Goal: Information Seeking & Learning: Check status

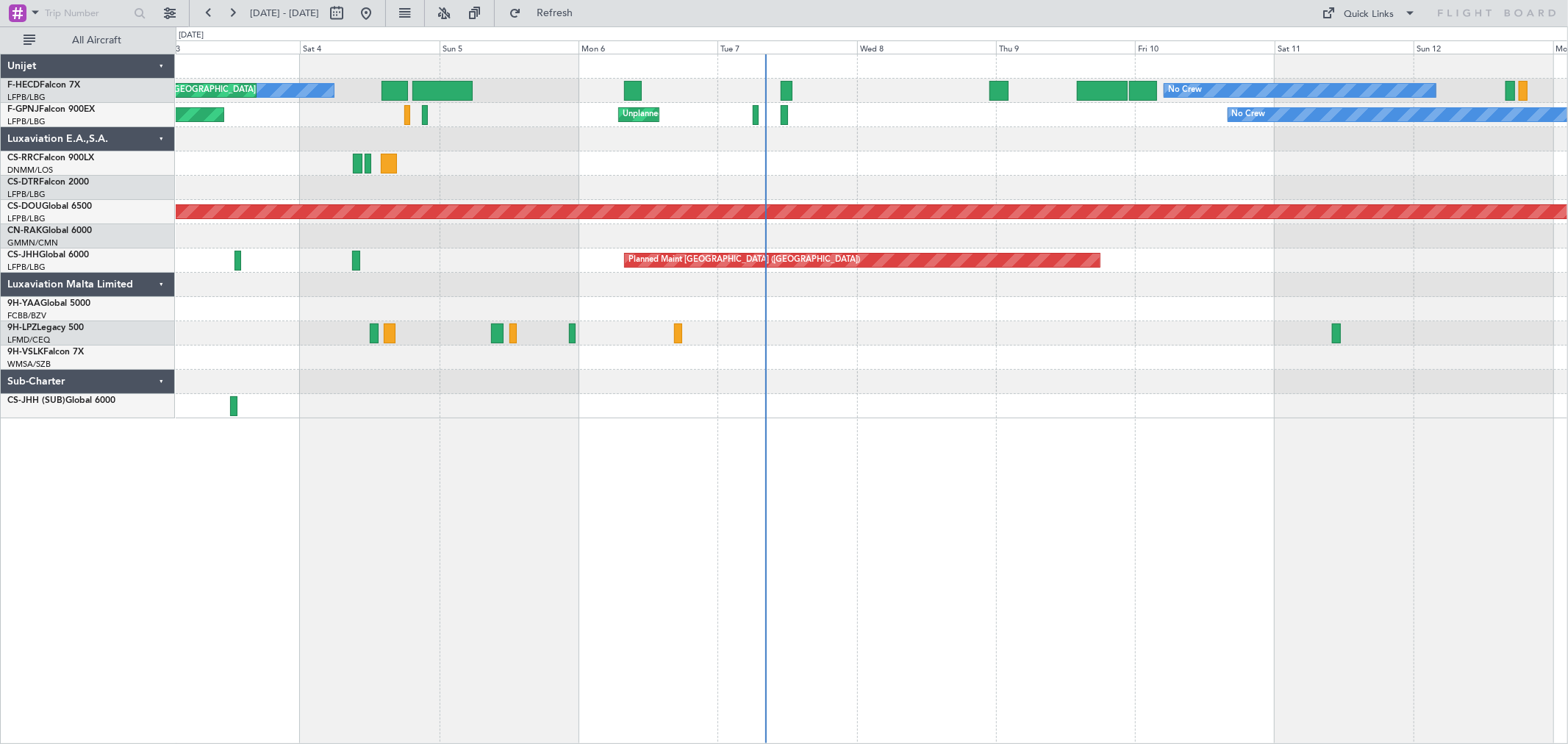
click at [897, 176] on div "No Crew No Crew AOG Maint [GEOGRAPHIC_DATA] ([GEOGRAPHIC_DATA]) Planned Maint […" at bounding box center [871, 236] width 1392 height 364
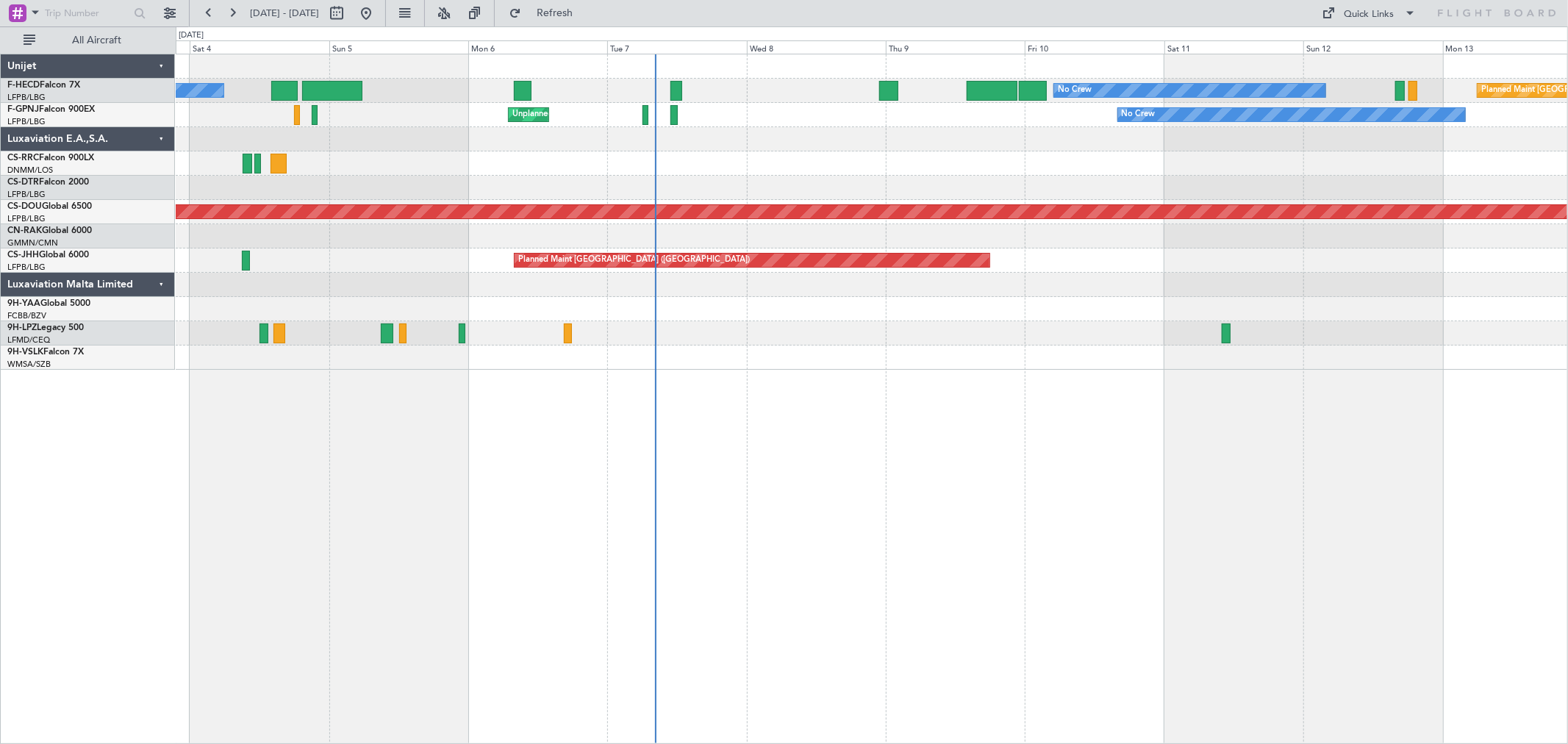
click at [656, 171] on div "No Crew No Crew Planned Maint [GEOGRAPHIC_DATA] ([GEOGRAPHIC_DATA]) AOG Maint […" at bounding box center [871, 212] width 1392 height 315
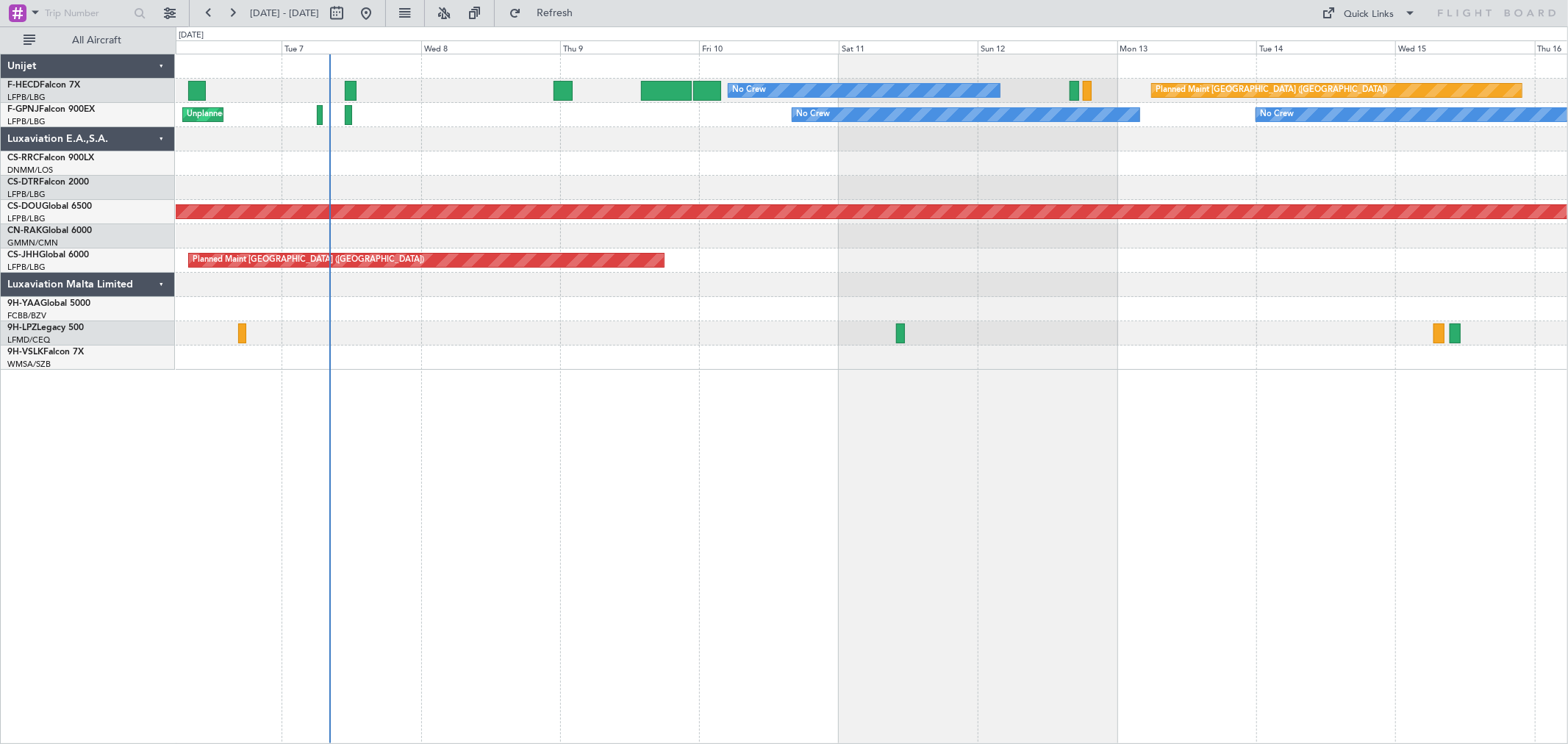
click at [916, 161] on div at bounding box center [871, 164] width 1392 height 25
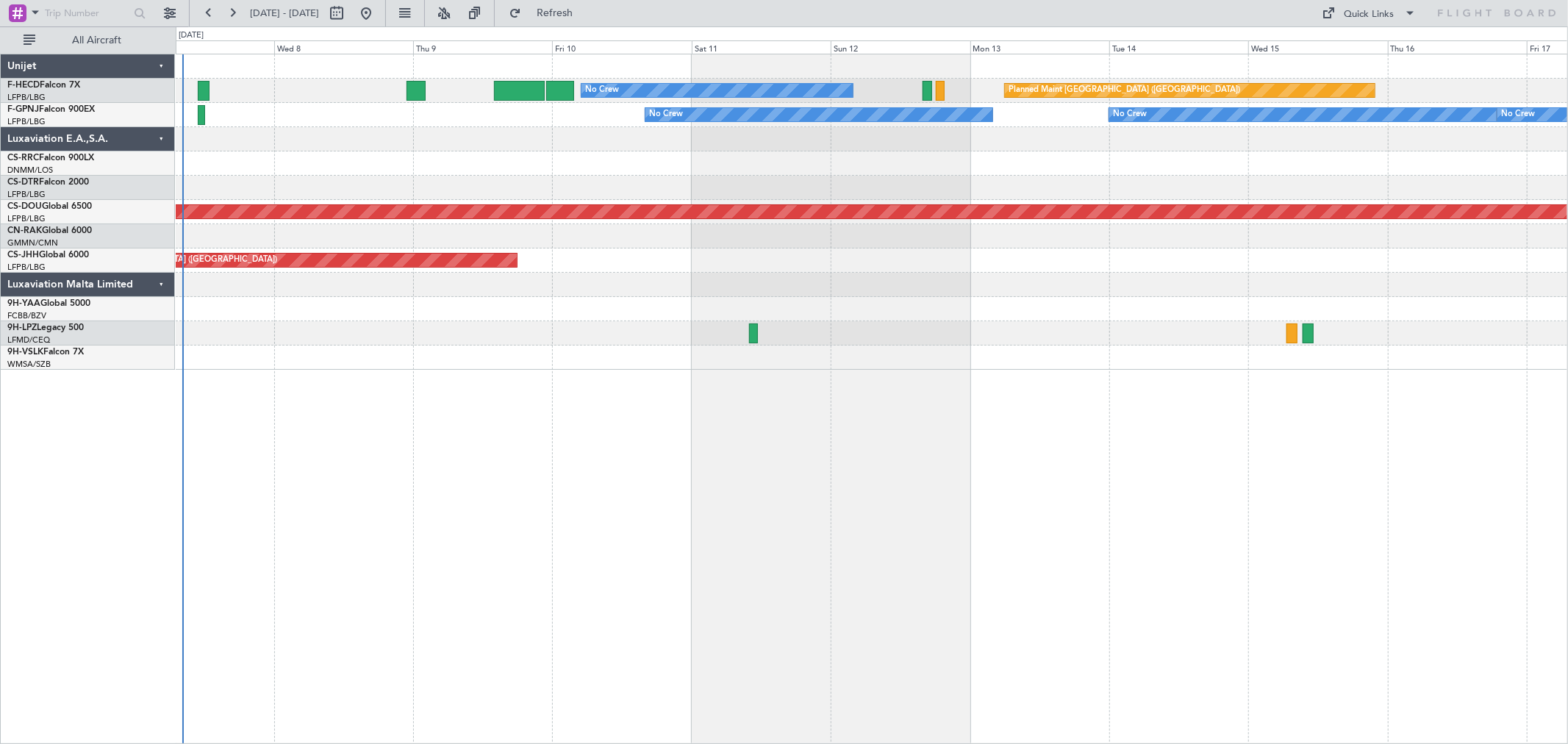
click at [928, 106] on div "Planned Maint [GEOGRAPHIC_DATA] ([GEOGRAPHIC_DATA]) No Crew No Crew No Crew No …" at bounding box center [871, 212] width 1392 height 315
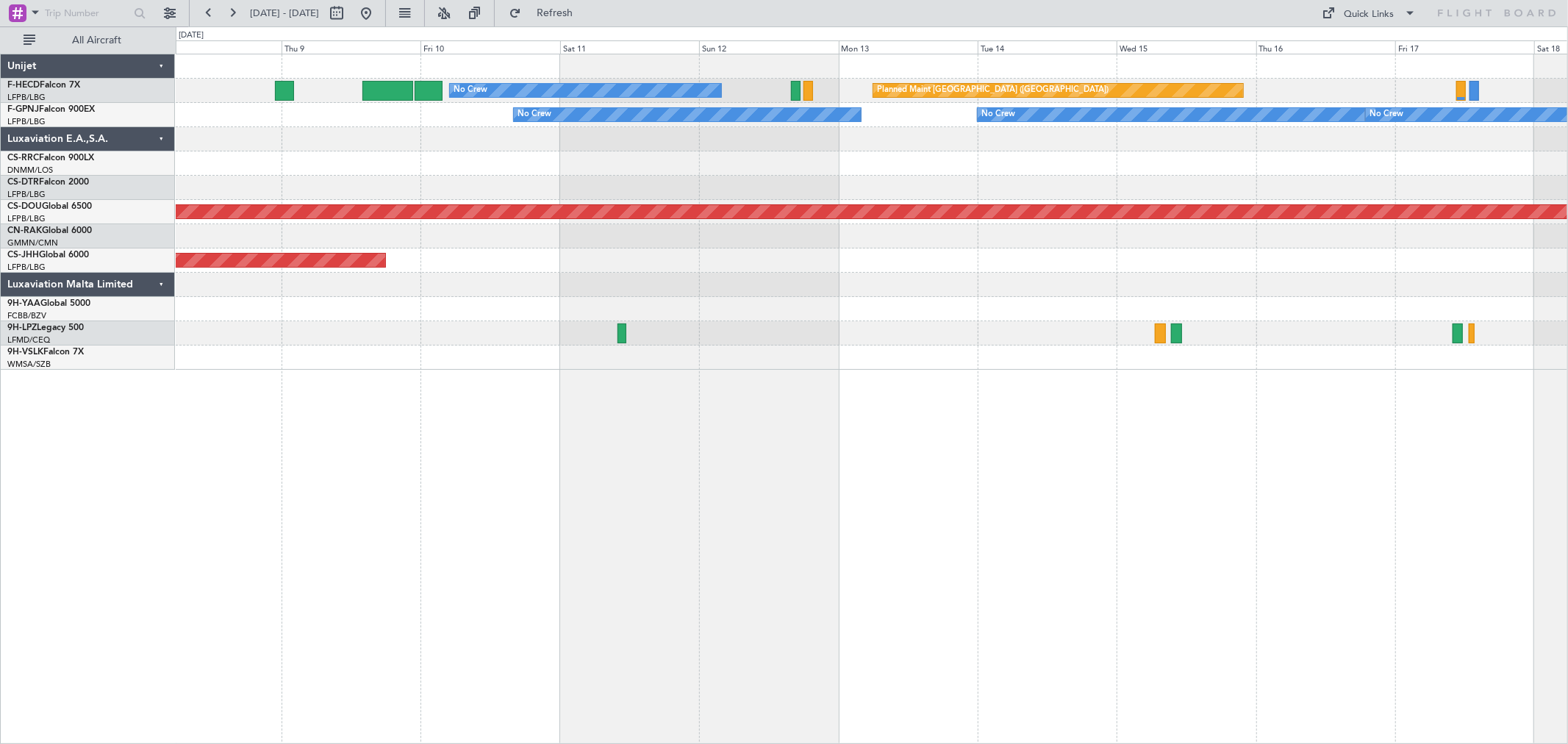
click at [898, 98] on div "Planned Maint [GEOGRAPHIC_DATA] ([GEOGRAPHIC_DATA]) No Crew" at bounding box center [871, 90] width 1392 height 25
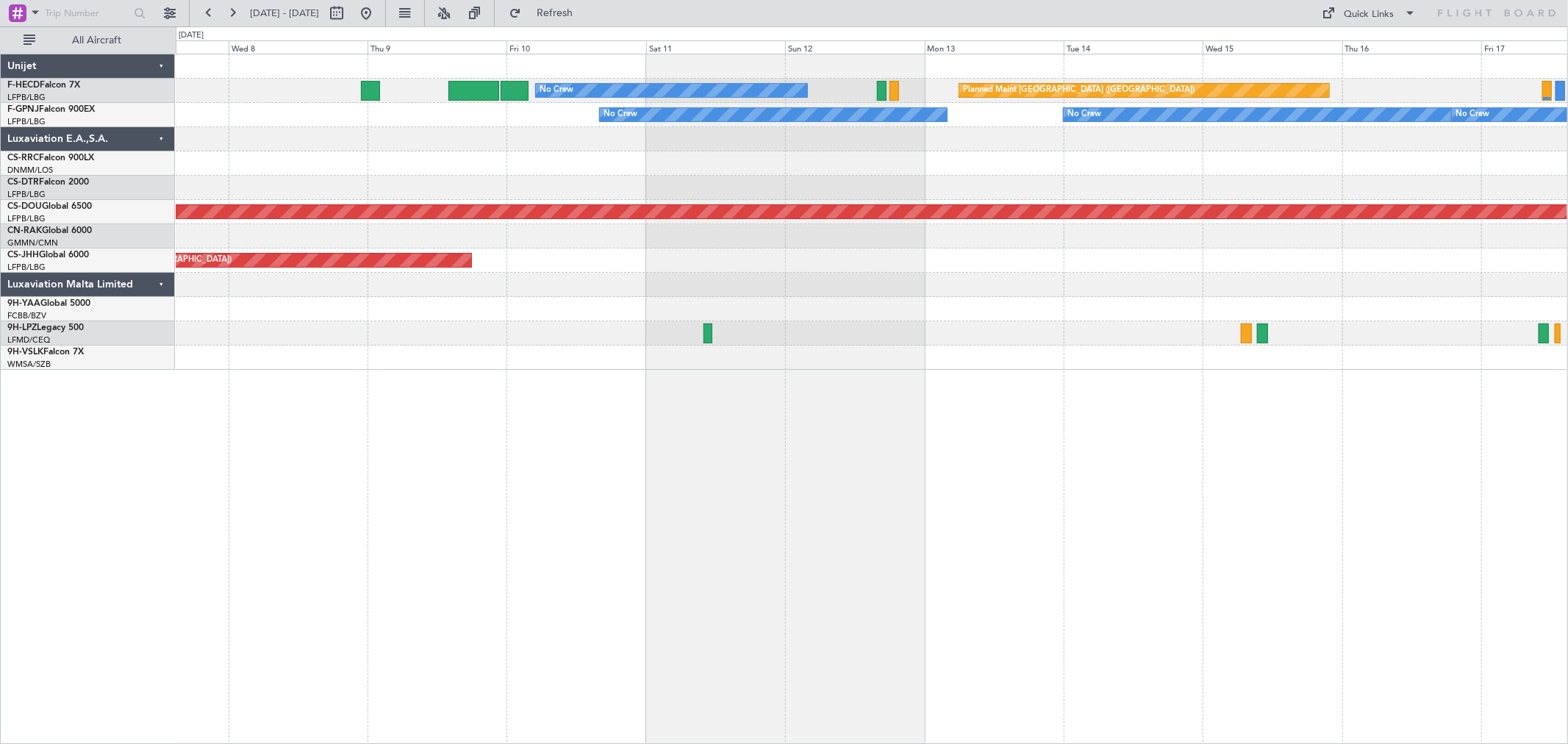
click at [953, 96] on div "Planned Maint [GEOGRAPHIC_DATA] ([GEOGRAPHIC_DATA]) No Crew" at bounding box center [871, 90] width 1392 height 25
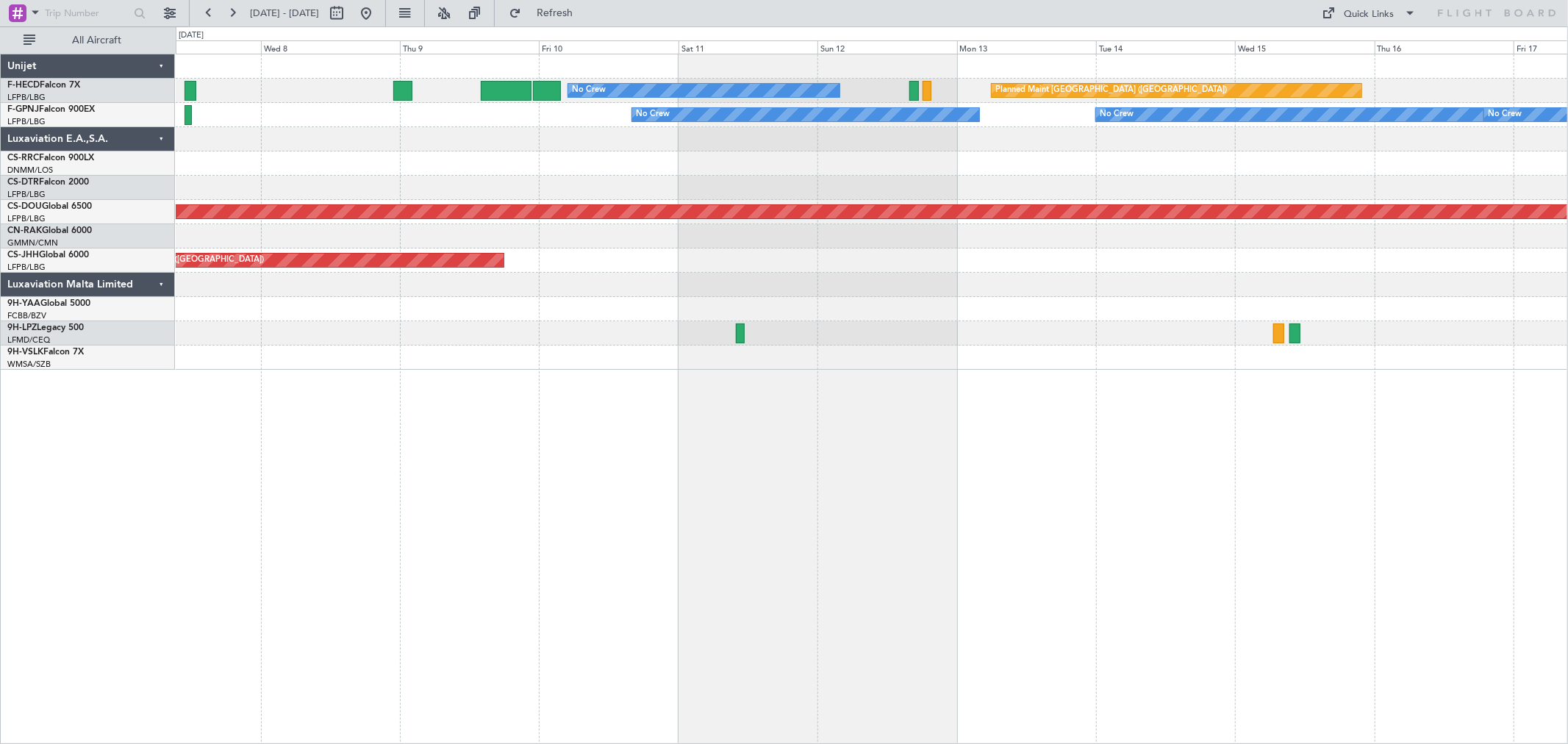
click at [1123, 186] on div at bounding box center [871, 187] width 1392 height 25
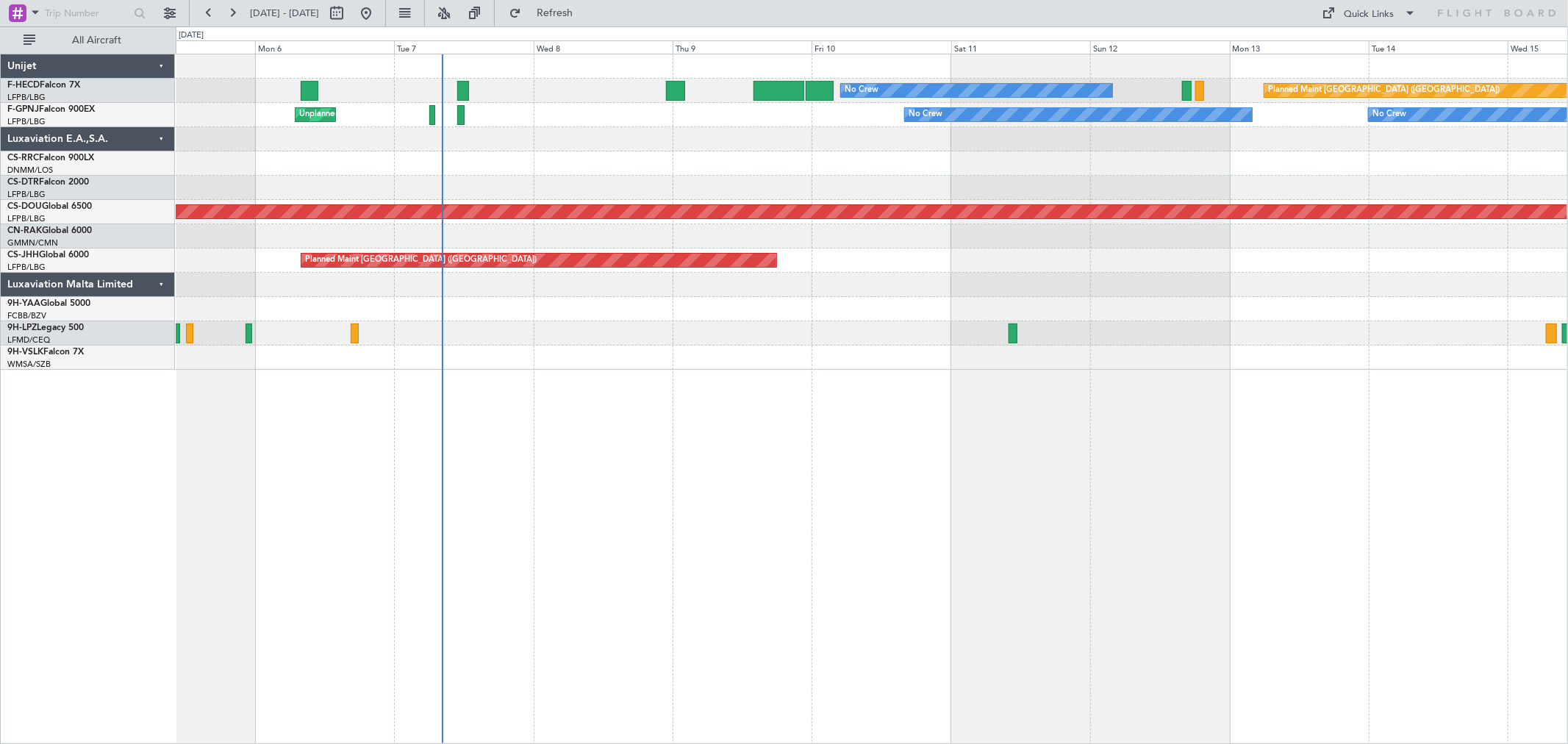
click at [1252, 152] on div "Planned Maint [GEOGRAPHIC_DATA] ([GEOGRAPHIC_DATA]) No Crew No Crew AOG Maint […" at bounding box center [871, 212] width 1392 height 315
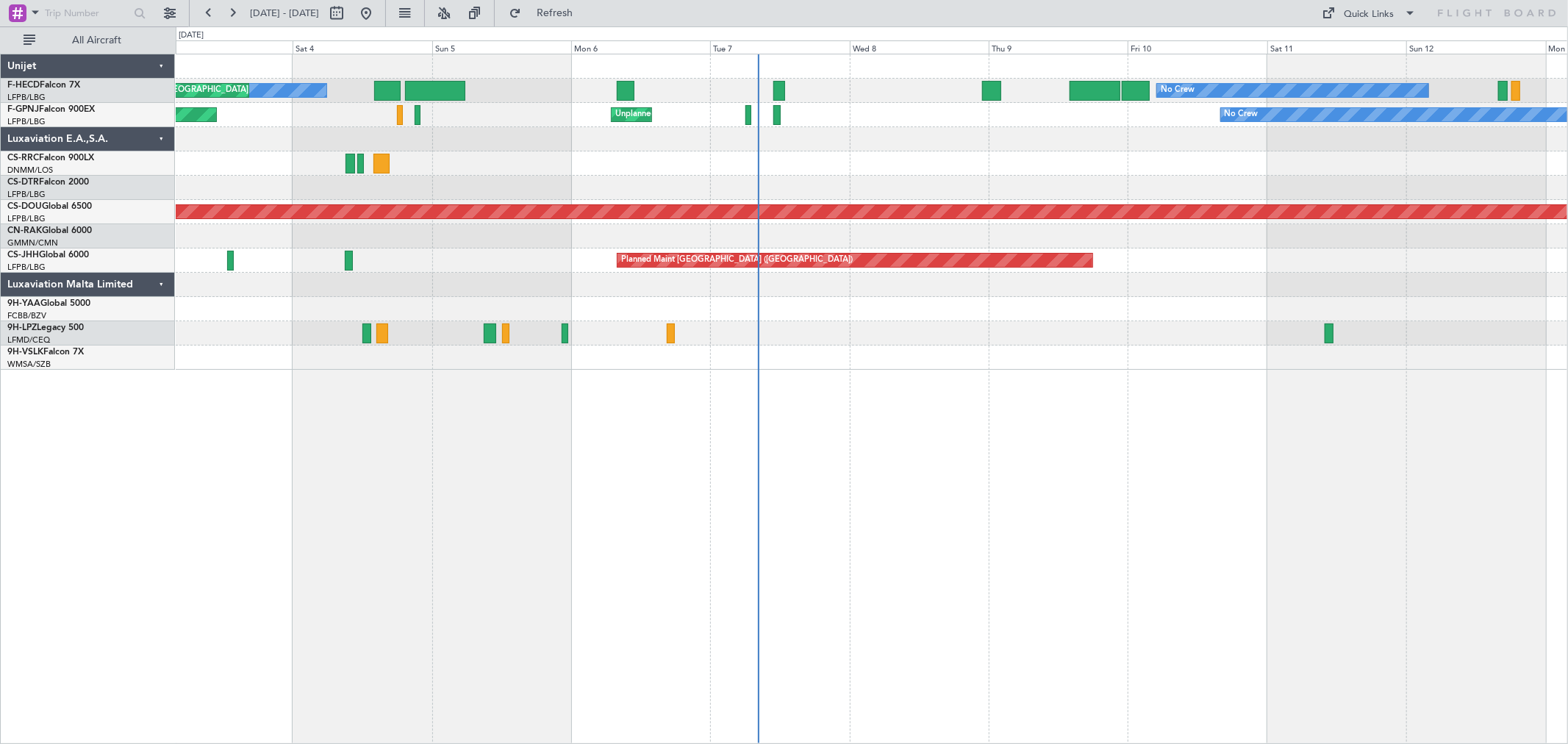
click at [594, 172] on div "No Crew No Crew AOG Maint [GEOGRAPHIC_DATA] ([GEOGRAPHIC_DATA]) Planned Maint […" at bounding box center [871, 212] width 1392 height 315
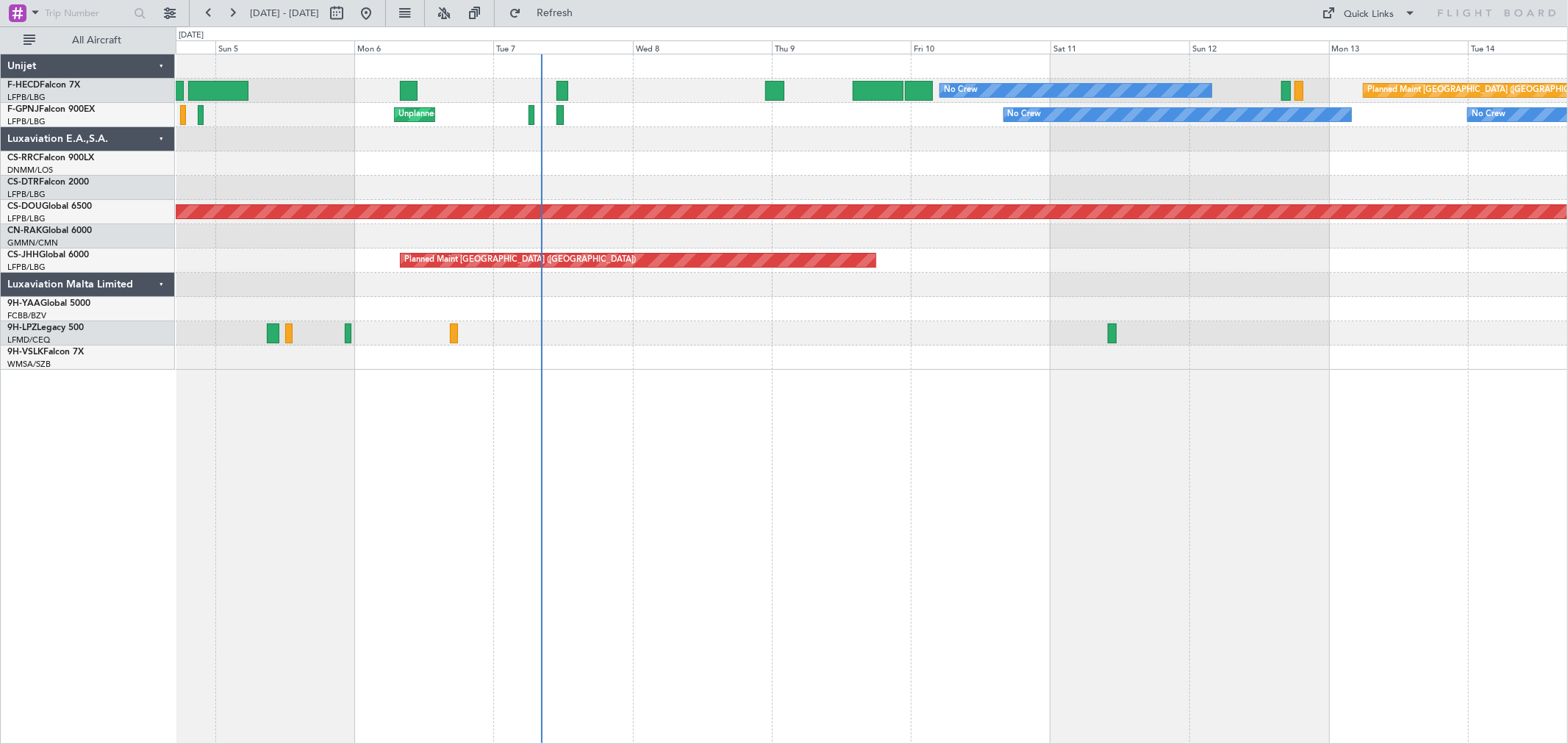
click at [886, 152] on div "No Crew Planned Maint [GEOGRAPHIC_DATA] ([GEOGRAPHIC_DATA]) No Crew AOG Maint […" at bounding box center [871, 212] width 1392 height 315
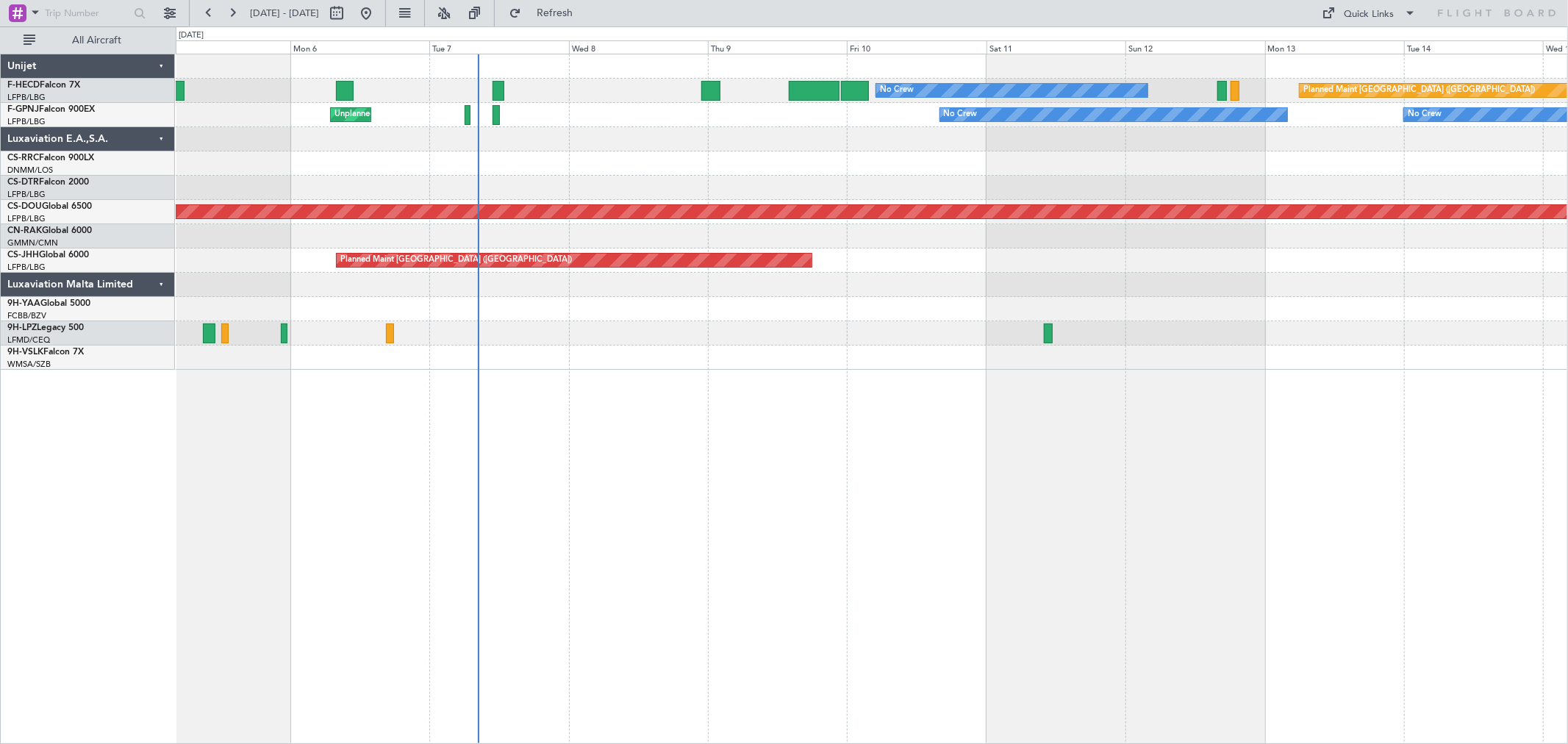
click at [464, 170] on div at bounding box center [871, 164] width 1392 height 25
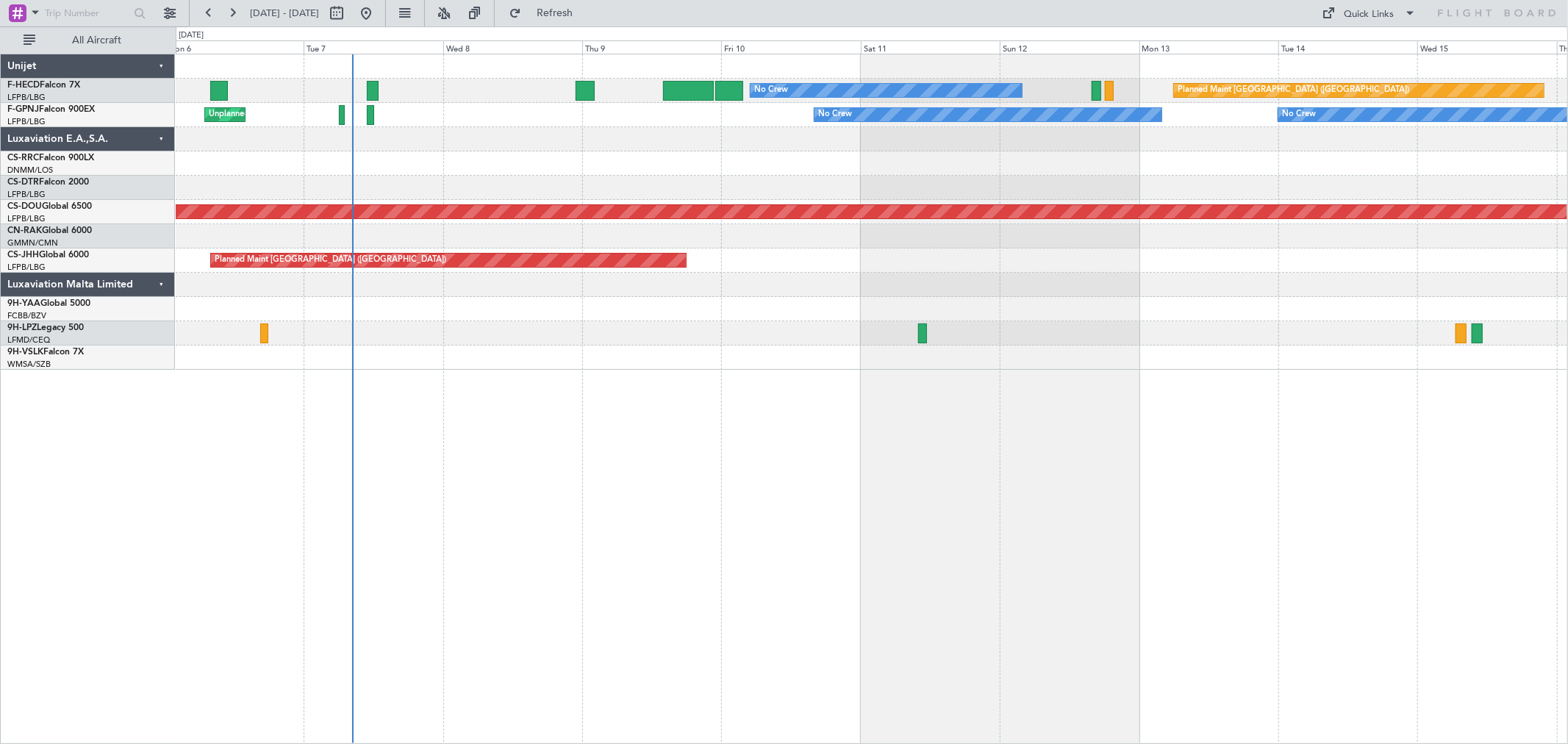
click at [737, 172] on div at bounding box center [871, 164] width 1392 height 25
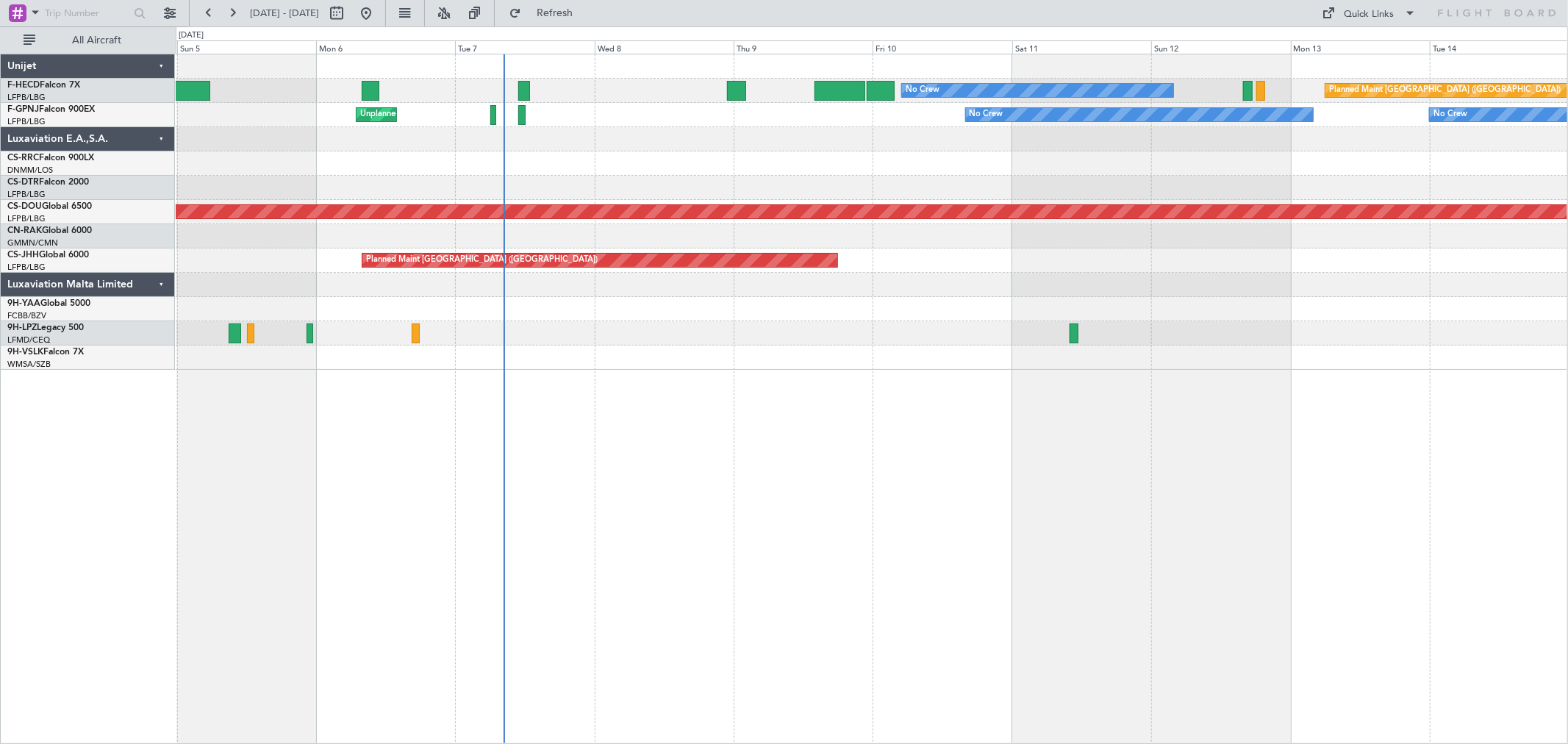
click at [678, 135] on div at bounding box center [871, 139] width 1392 height 25
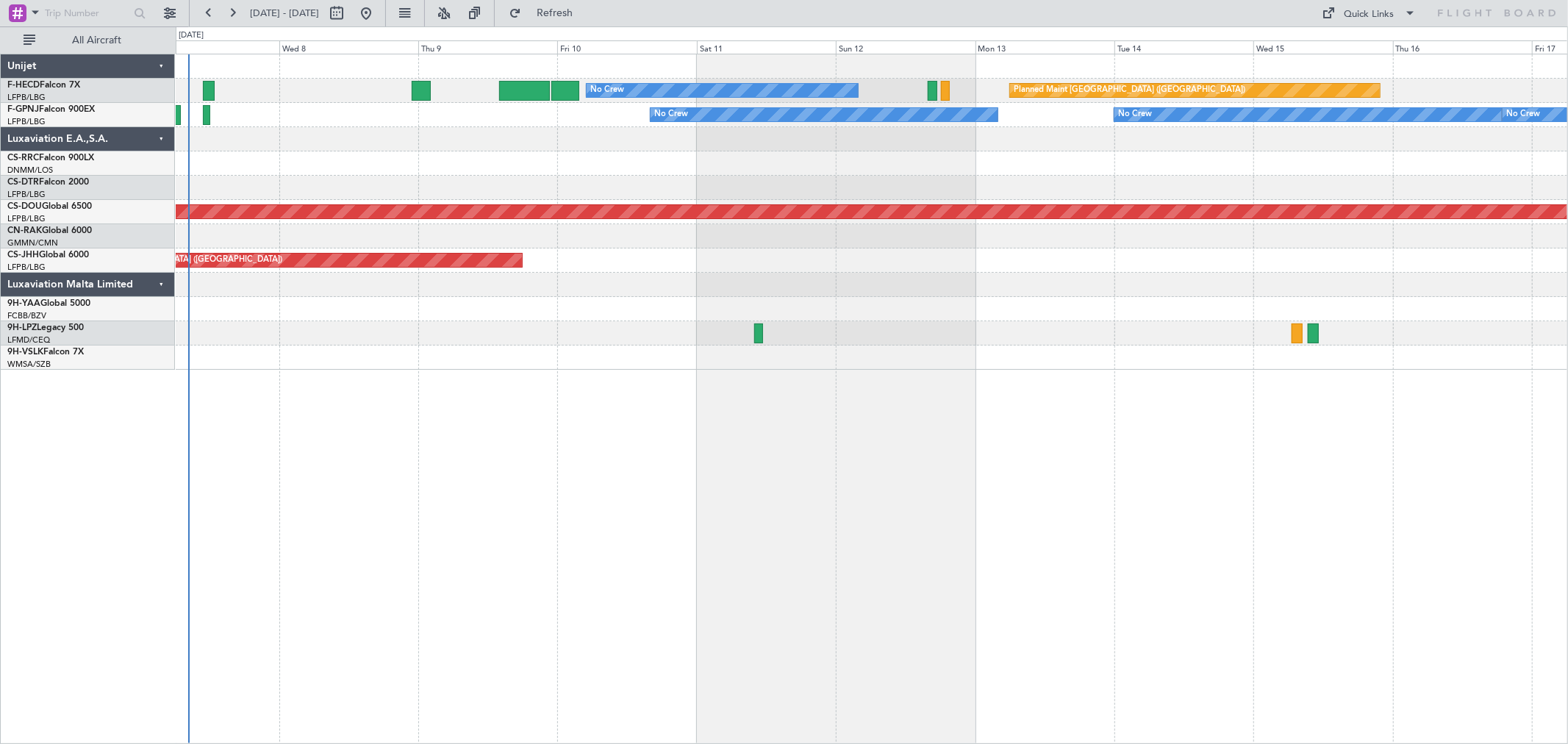
click at [593, 133] on div at bounding box center [871, 139] width 1392 height 25
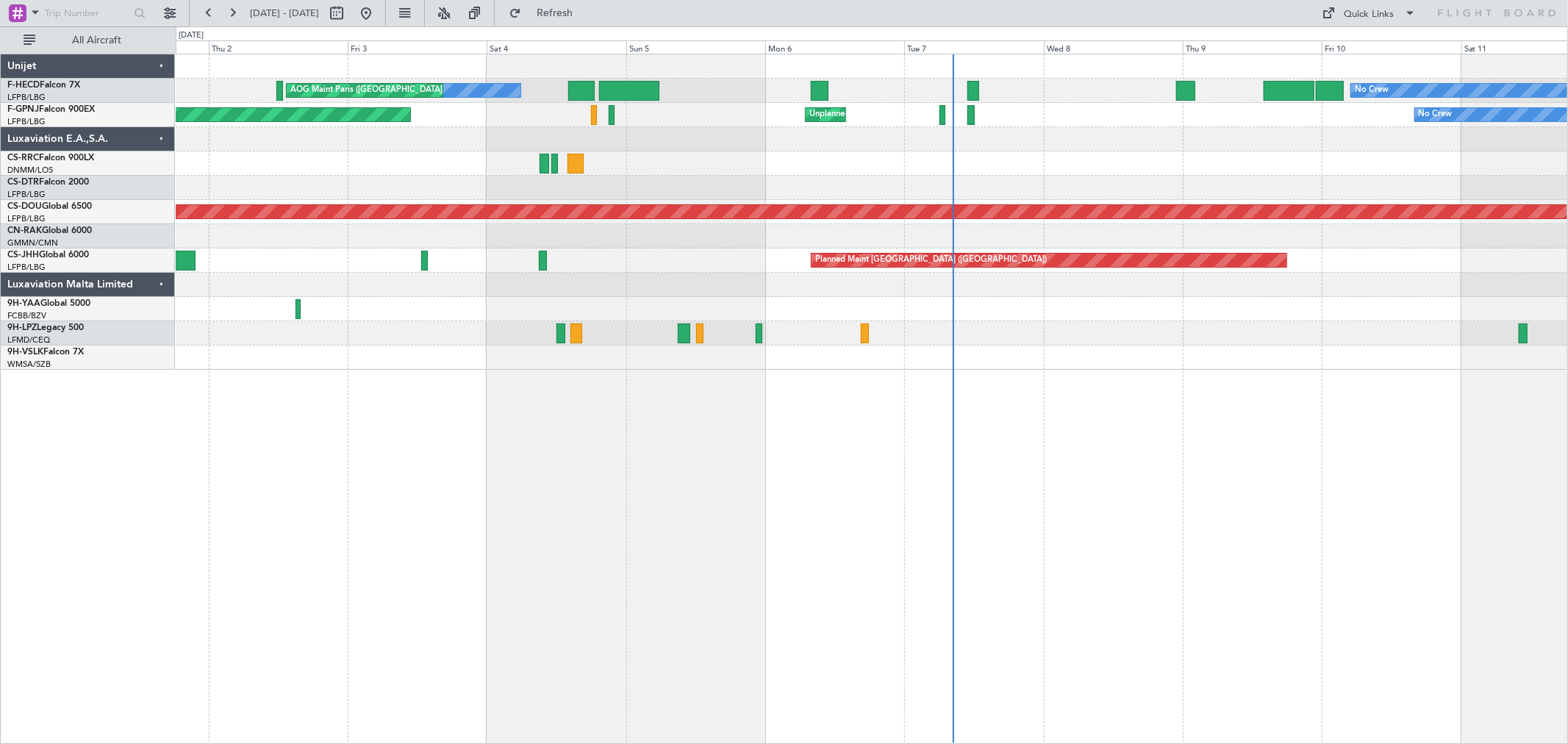
click at [1046, 231] on div "No Crew No Crew AOG Maint [GEOGRAPHIC_DATA] ([GEOGRAPHIC_DATA]) Planned Maint […" at bounding box center [871, 212] width 1392 height 315
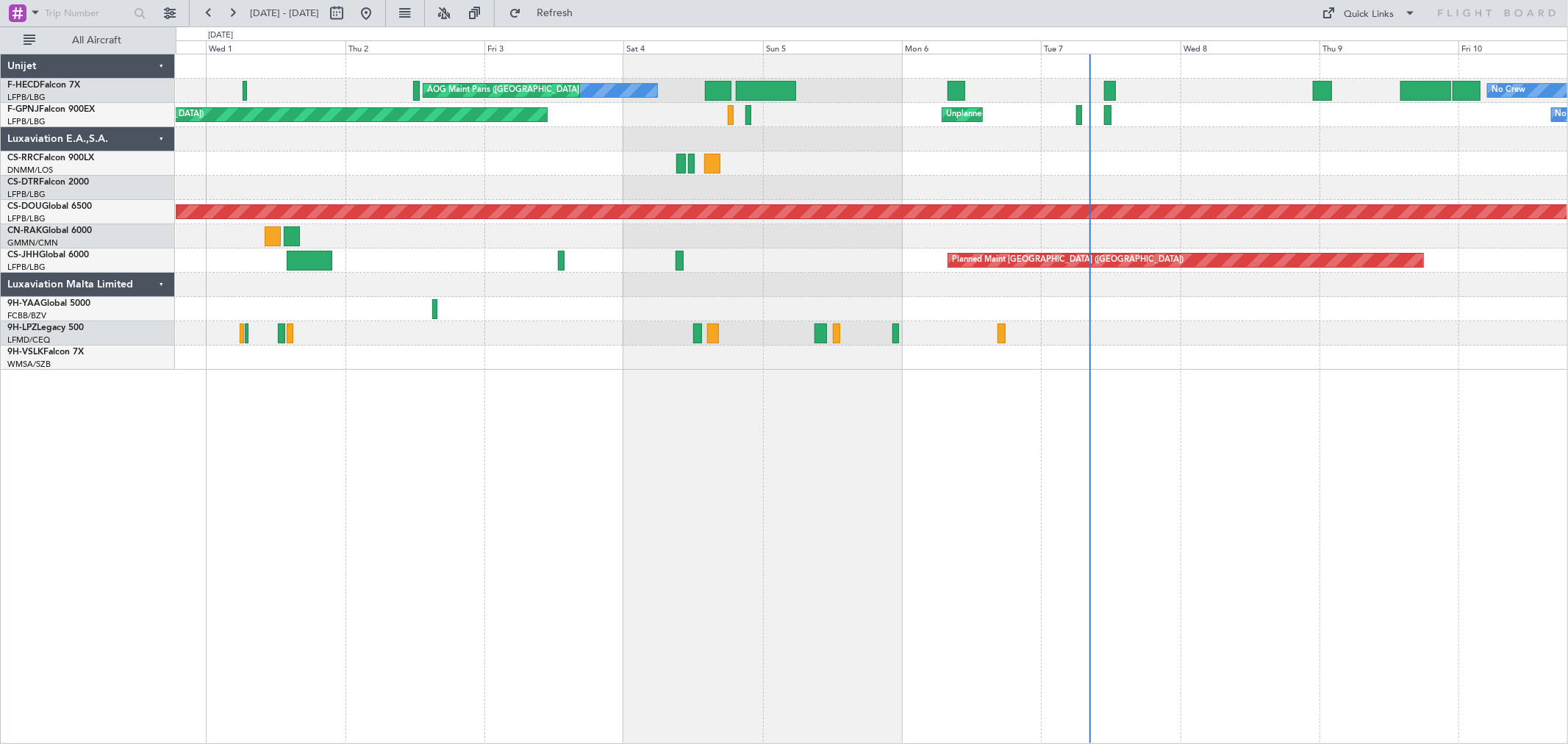
click at [1115, 203] on div "Planned Maint London ([GEOGRAPHIC_DATA])" at bounding box center [871, 212] width 1392 height 25
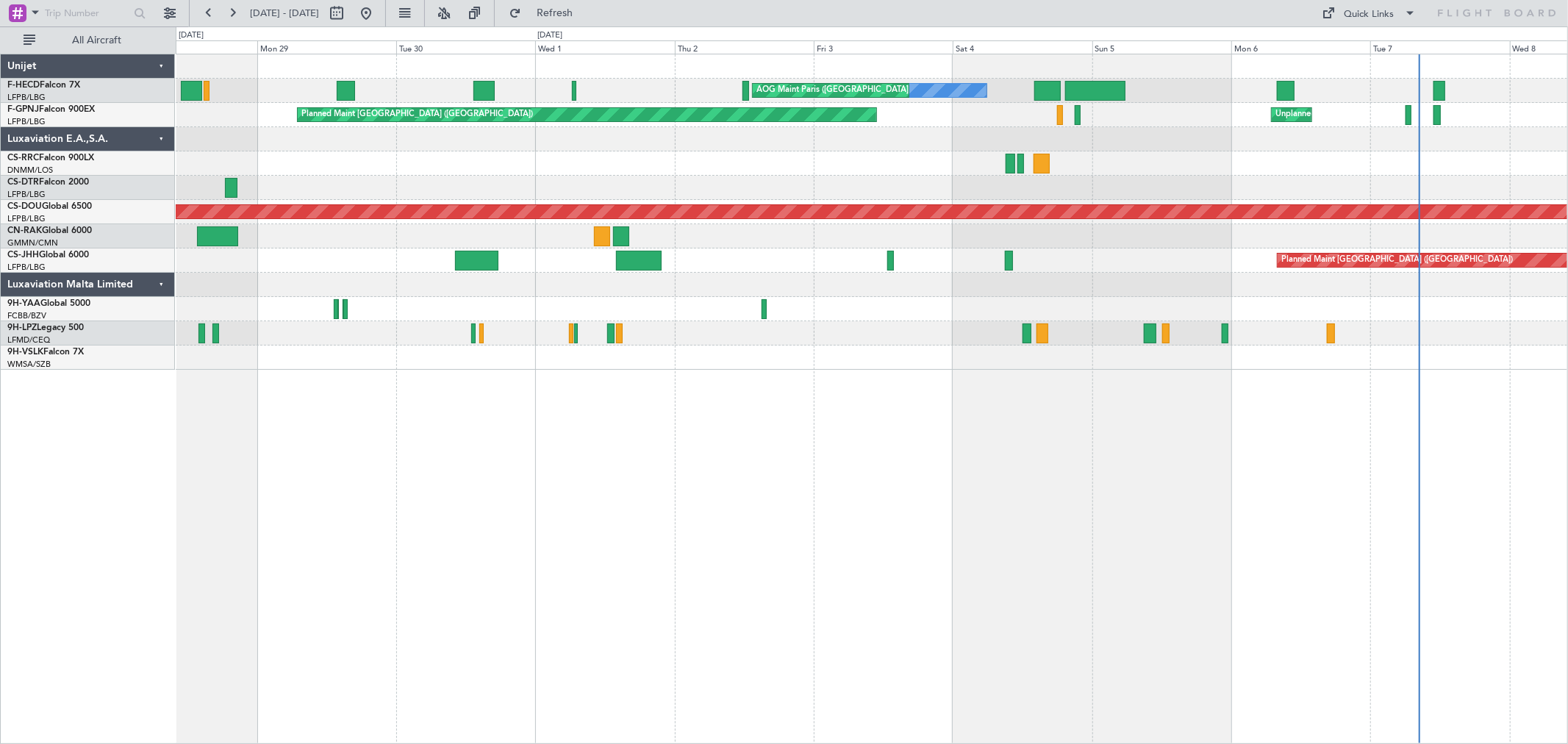
click at [842, 152] on div "No Crew AOG Maint [GEOGRAPHIC_DATA] ([GEOGRAPHIC_DATA]) No Crew No Crew Planned…" at bounding box center [871, 212] width 1392 height 315
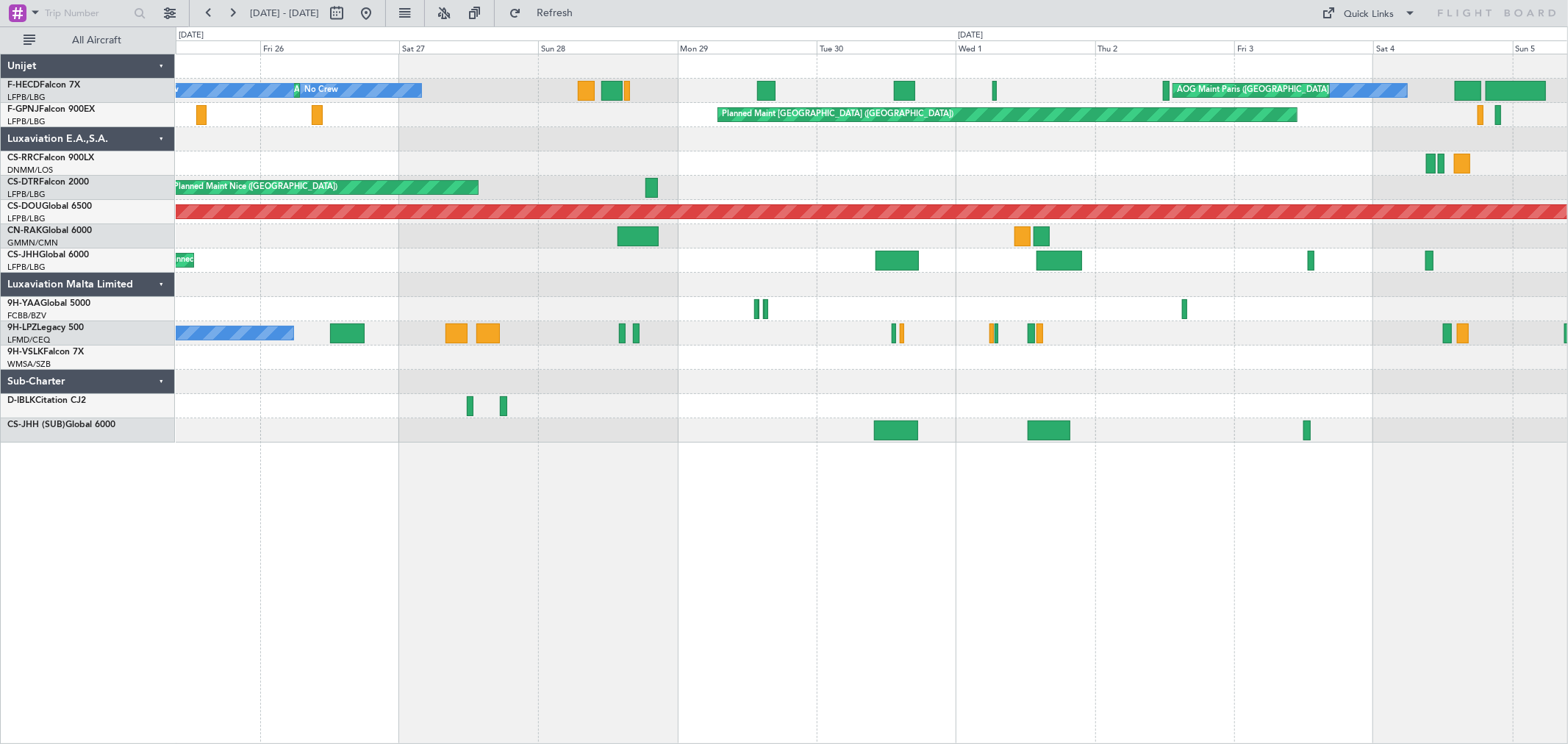
click at [919, 149] on div "No Crew AOG Maint [GEOGRAPHIC_DATA] ([GEOGRAPHIC_DATA]) No Crew Planned Maint […" at bounding box center [871, 248] width 1392 height 388
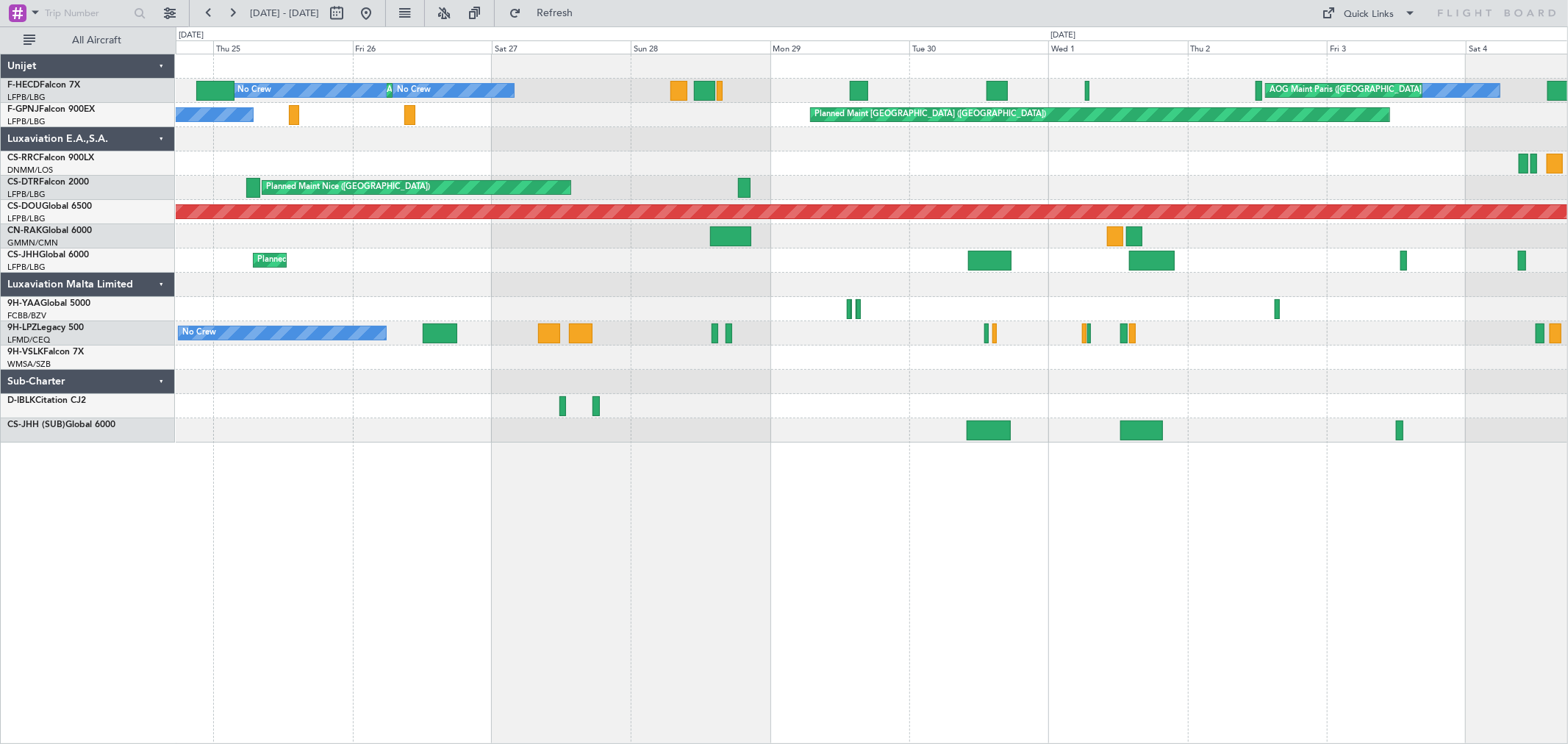
click at [848, 138] on div at bounding box center [871, 139] width 1392 height 25
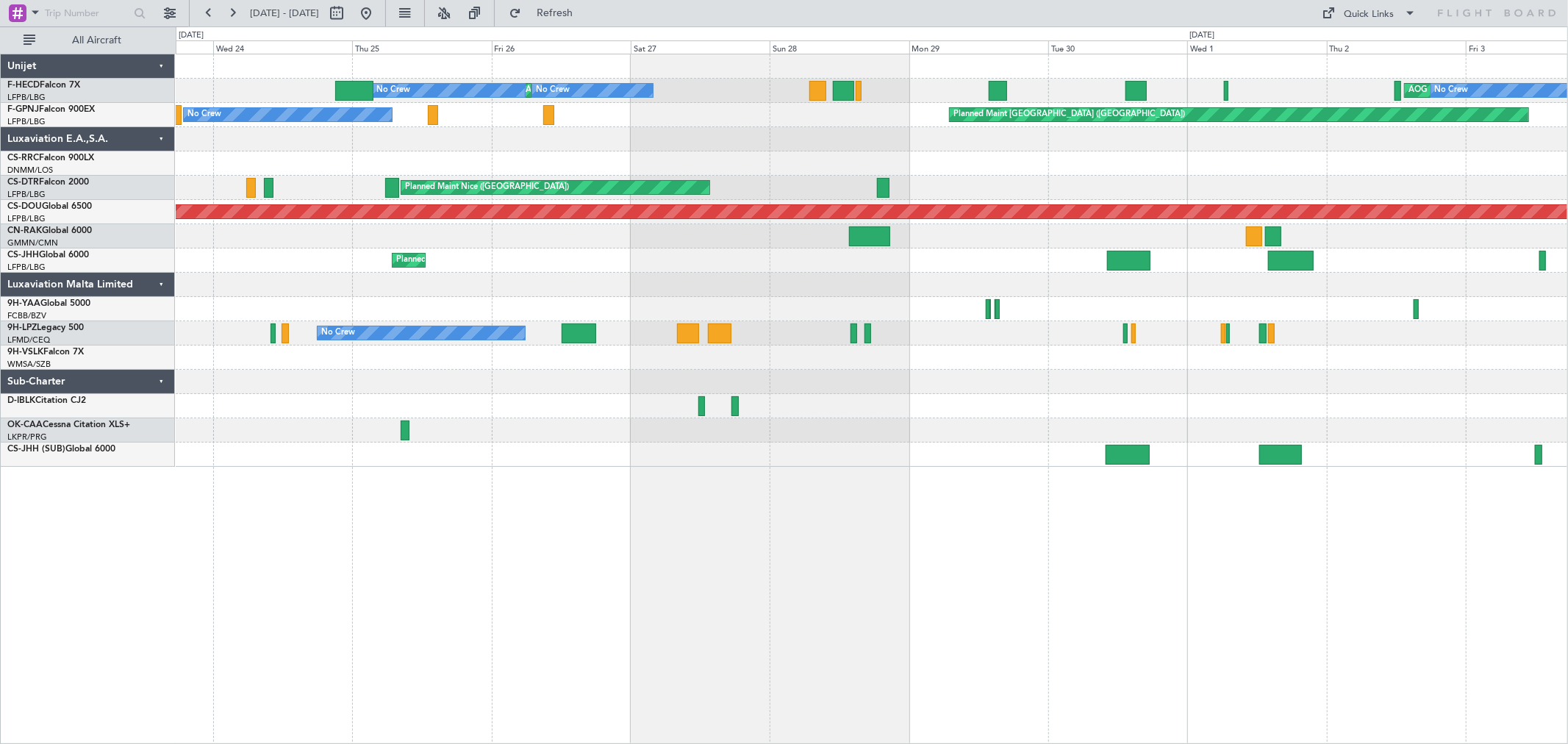
click at [1143, 187] on div "AOG Maint Paris ([GEOGRAPHIC_DATA]) No Crew Planned Maint [GEOGRAPHIC_DATA] ([G…" at bounding box center [871, 261] width 1392 height 413
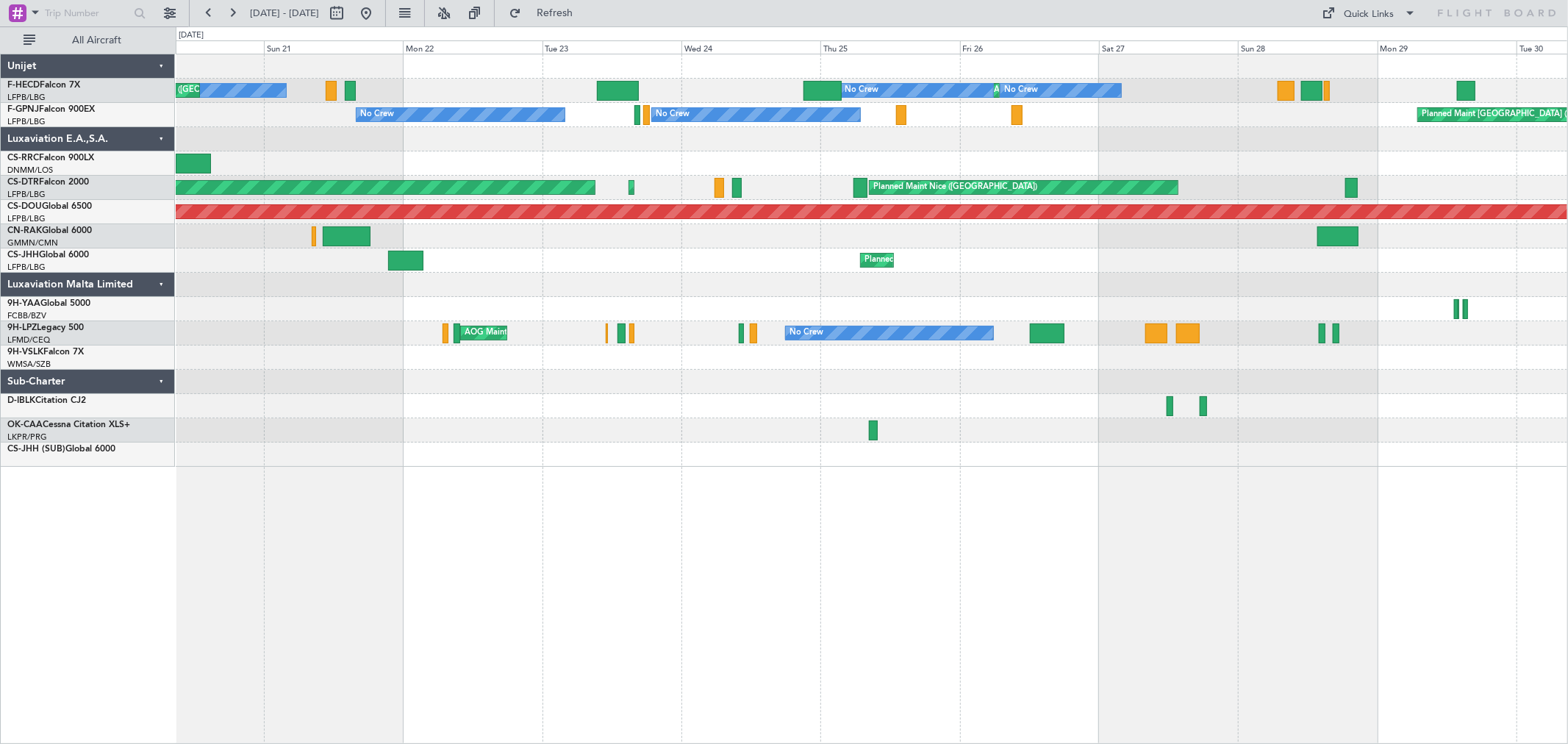
click at [915, 120] on div "Planned Maint [GEOGRAPHIC_DATA] ([GEOGRAPHIC_DATA]) No Crew No Crew AOG Maint […" at bounding box center [871, 115] width 1392 height 25
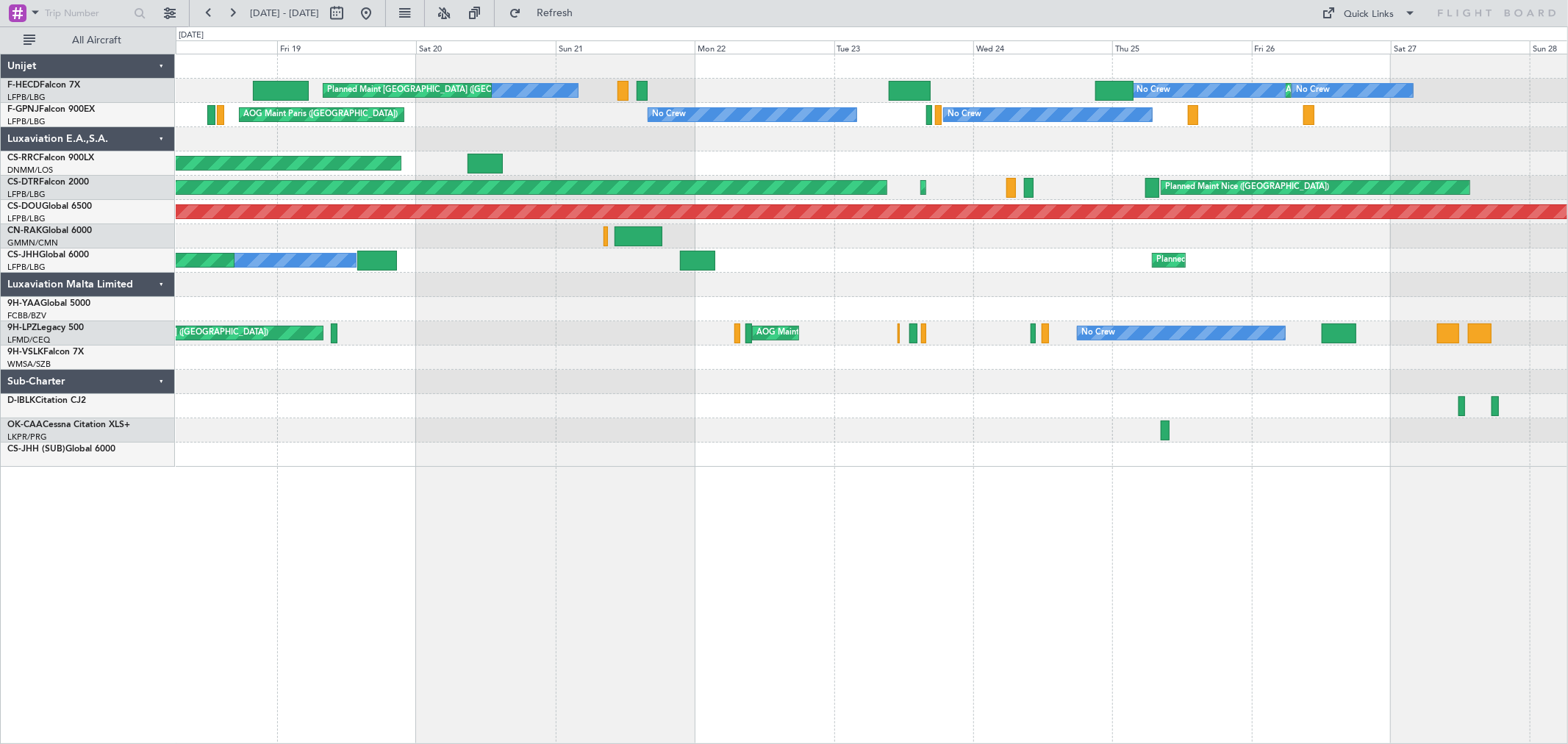
click at [880, 118] on div "Planned Maint [GEOGRAPHIC_DATA] ([GEOGRAPHIC_DATA]) No Crew No Crew No Crew Pla…" at bounding box center [871, 261] width 1392 height 413
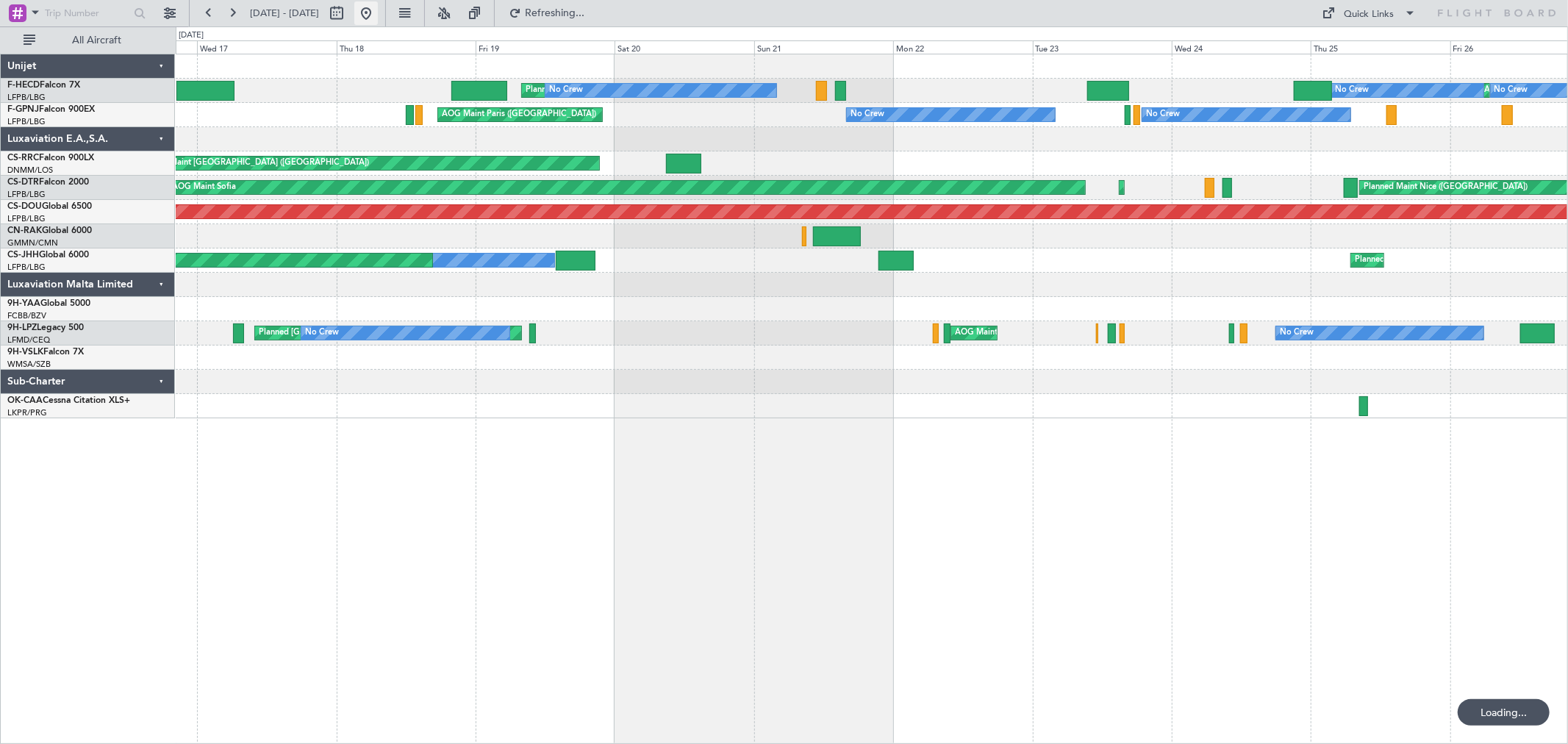
click at [378, 13] on button at bounding box center [366, 13] width 24 height 24
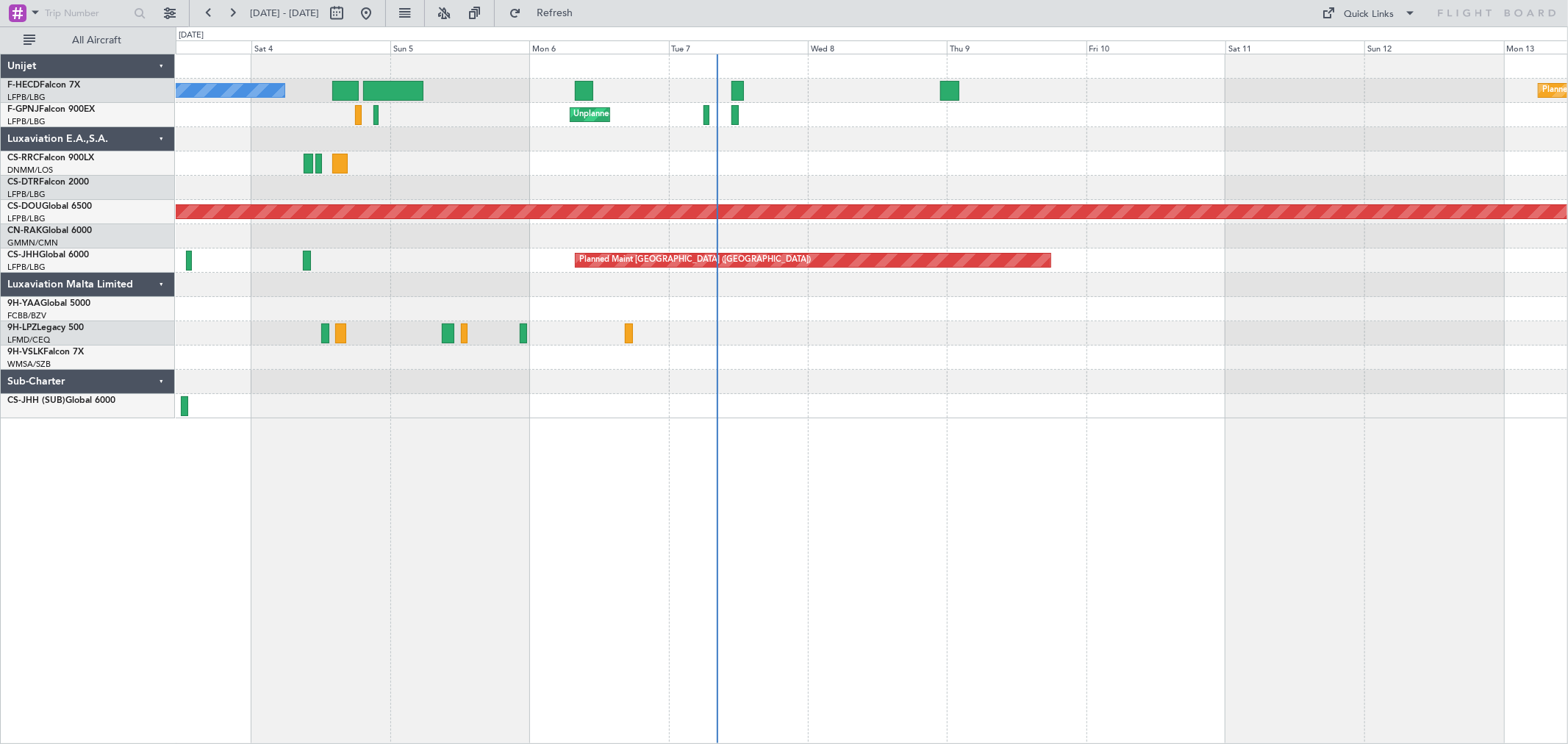
click at [906, 149] on div at bounding box center [871, 139] width 1392 height 25
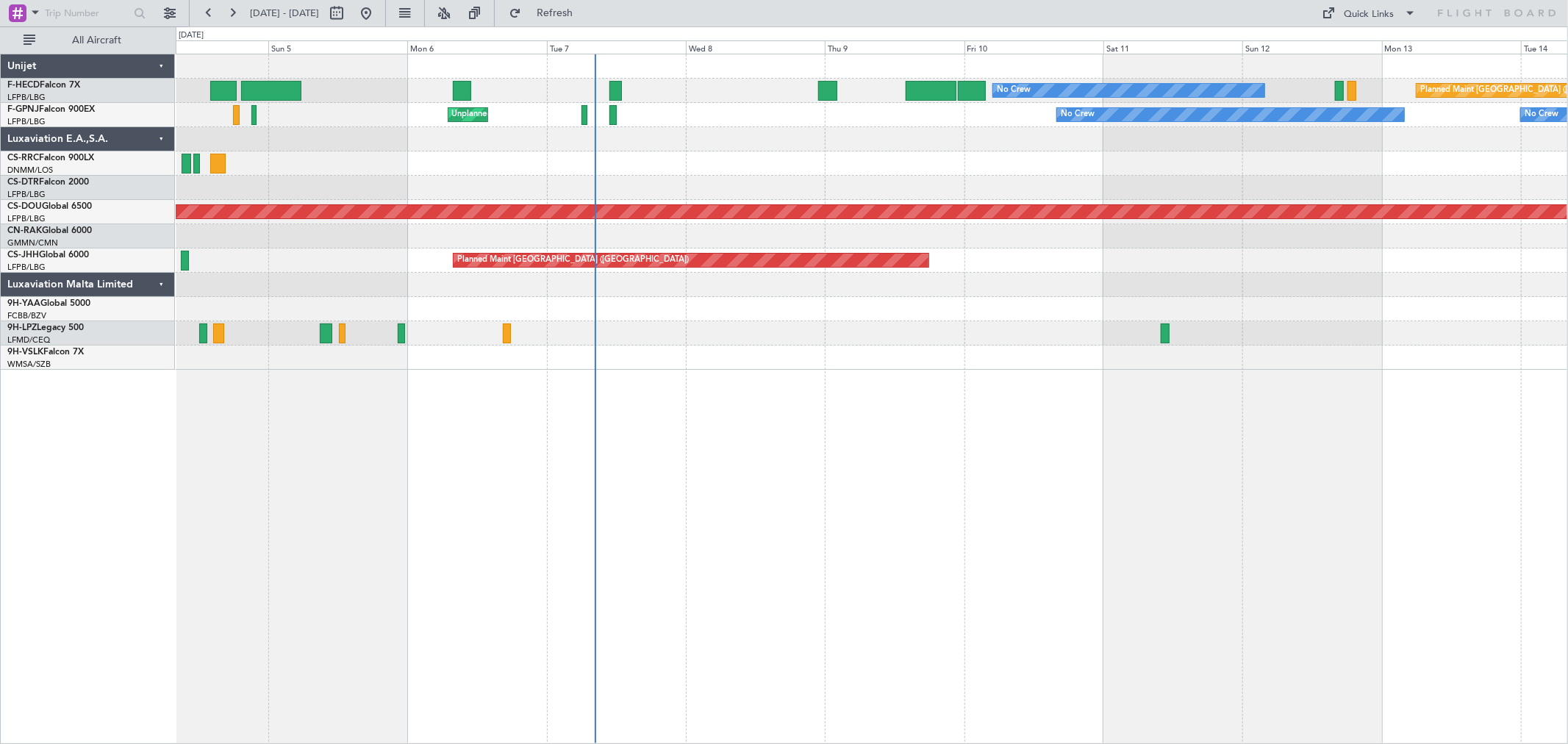
click at [841, 176] on div at bounding box center [871, 187] width 1392 height 25
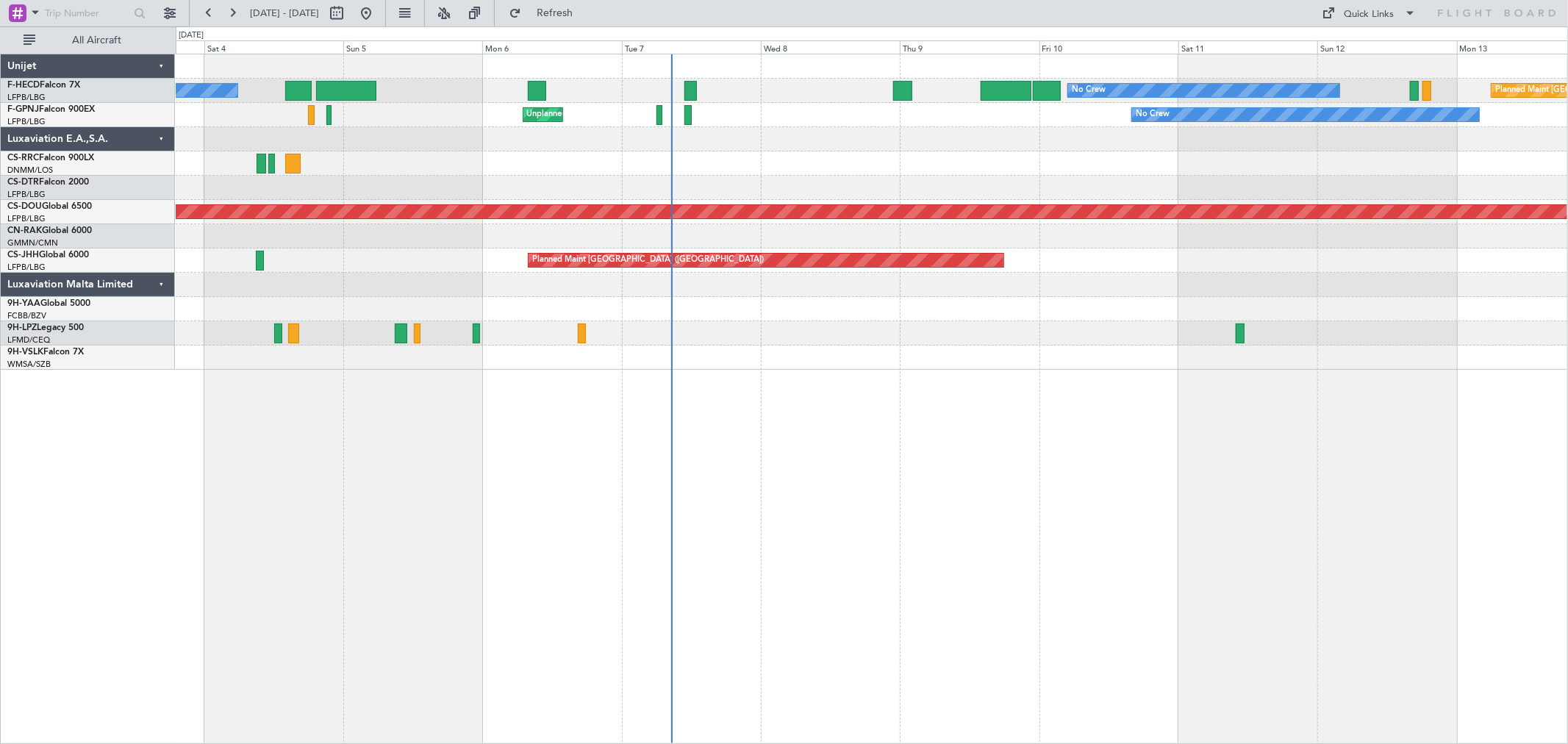
click at [959, 236] on div at bounding box center [871, 236] width 1392 height 25
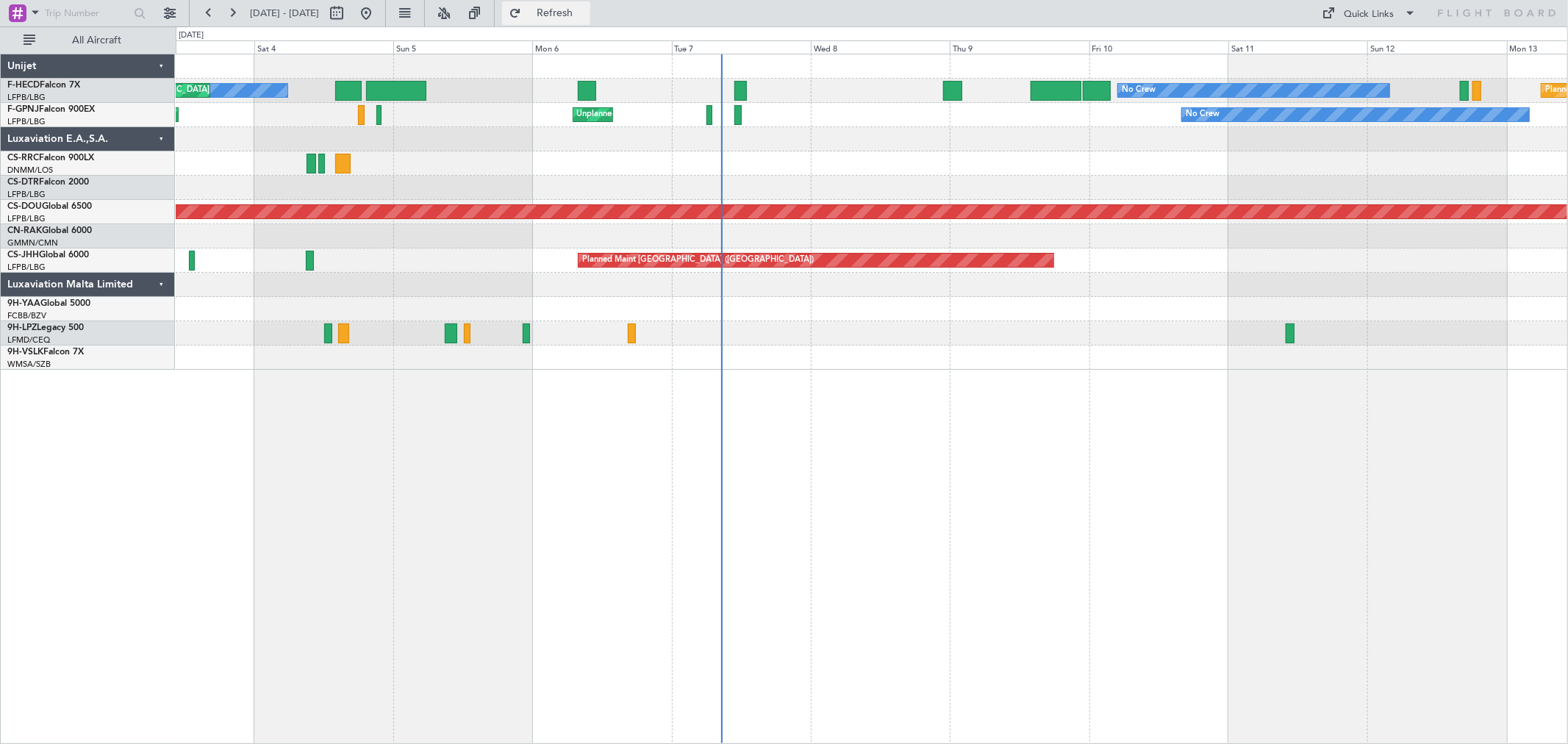
click at [586, 10] on span "Refresh" at bounding box center [555, 13] width 62 height 10
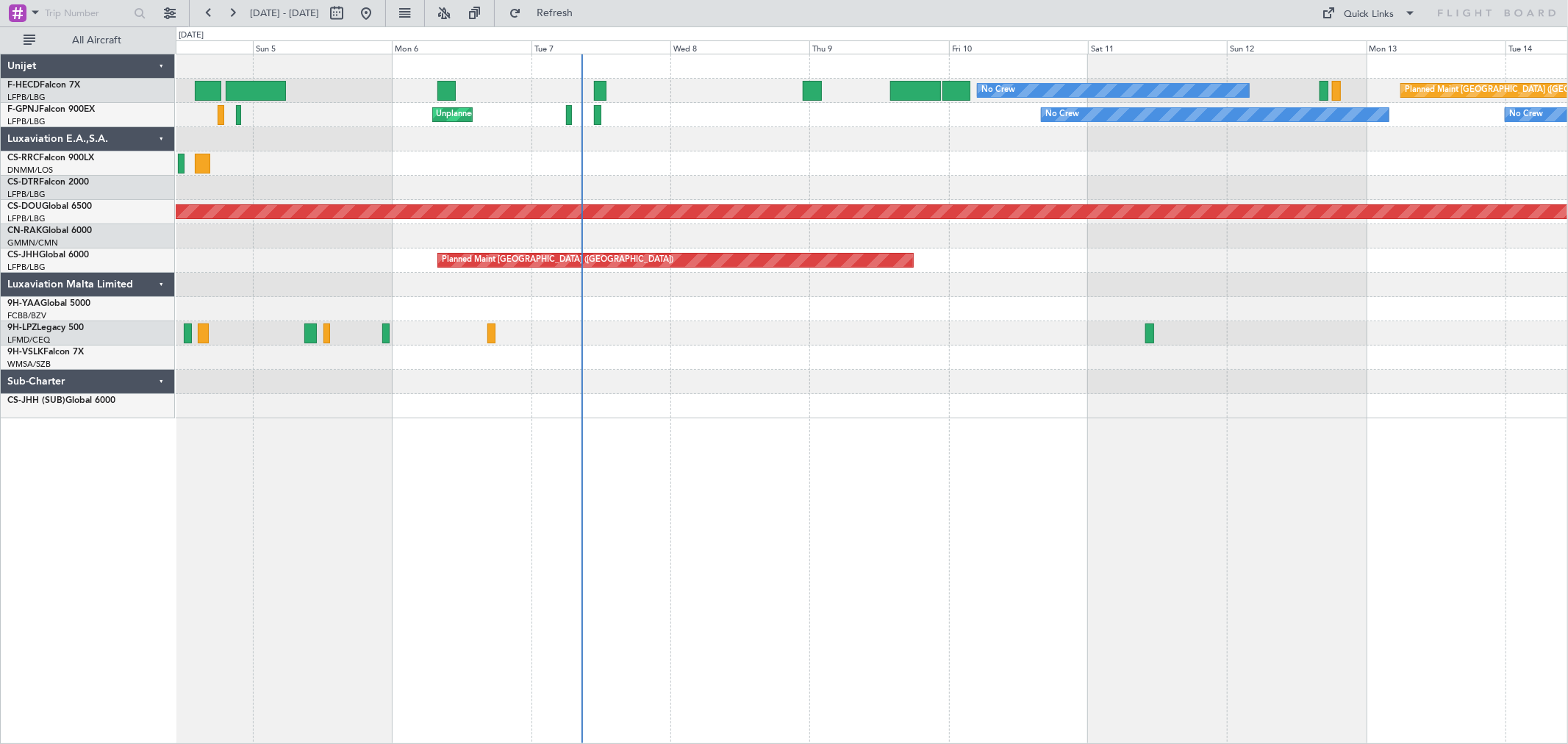
click at [629, 198] on div at bounding box center [871, 187] width 1392 height 25
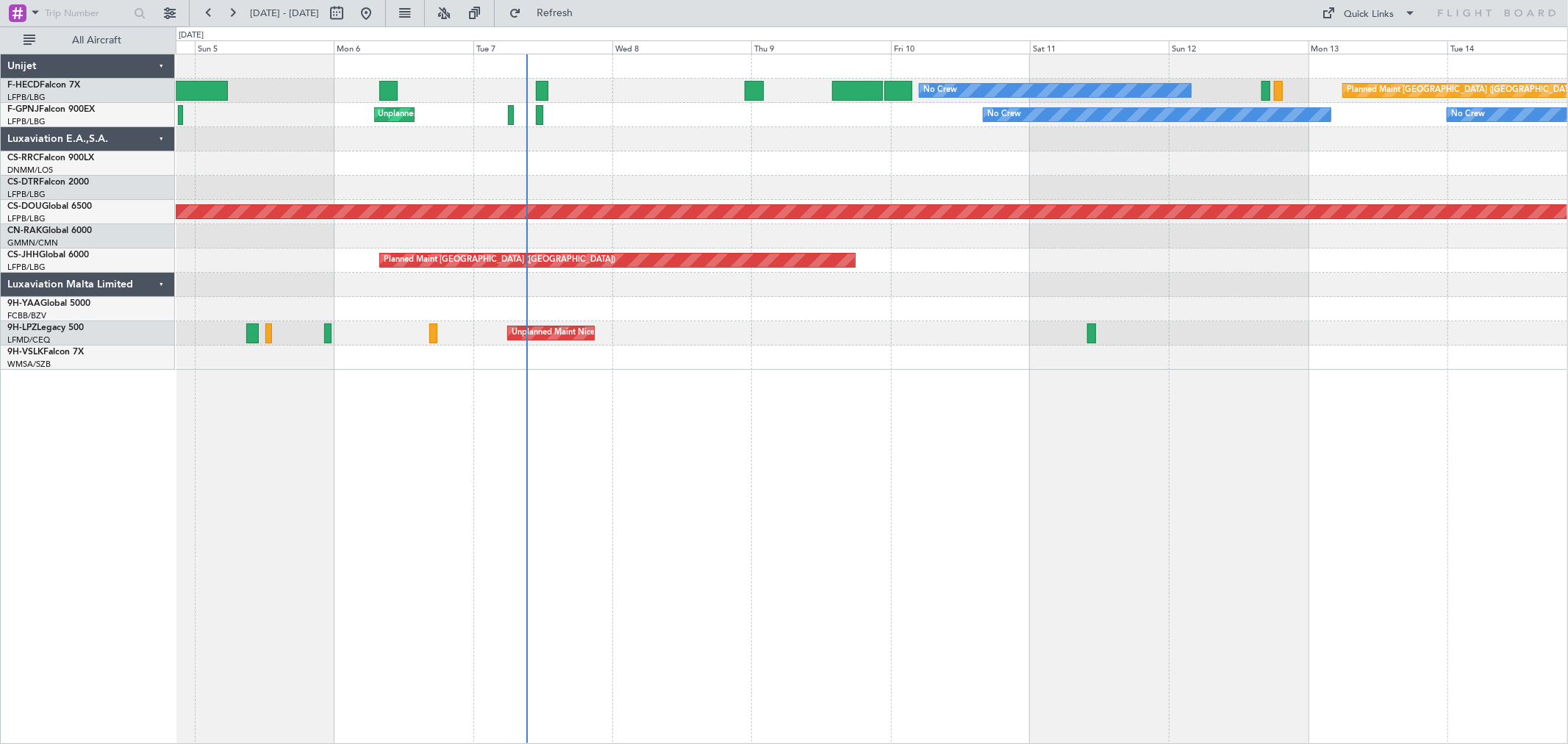
click at [990, 179] on div "Planned Maint [GEOGRAPHIC_DATA] ([GEOGRAPHIC_DATA]) No Crew No Crew AOG Maint […" at bounding box center [871, 212] width 1392 height 315
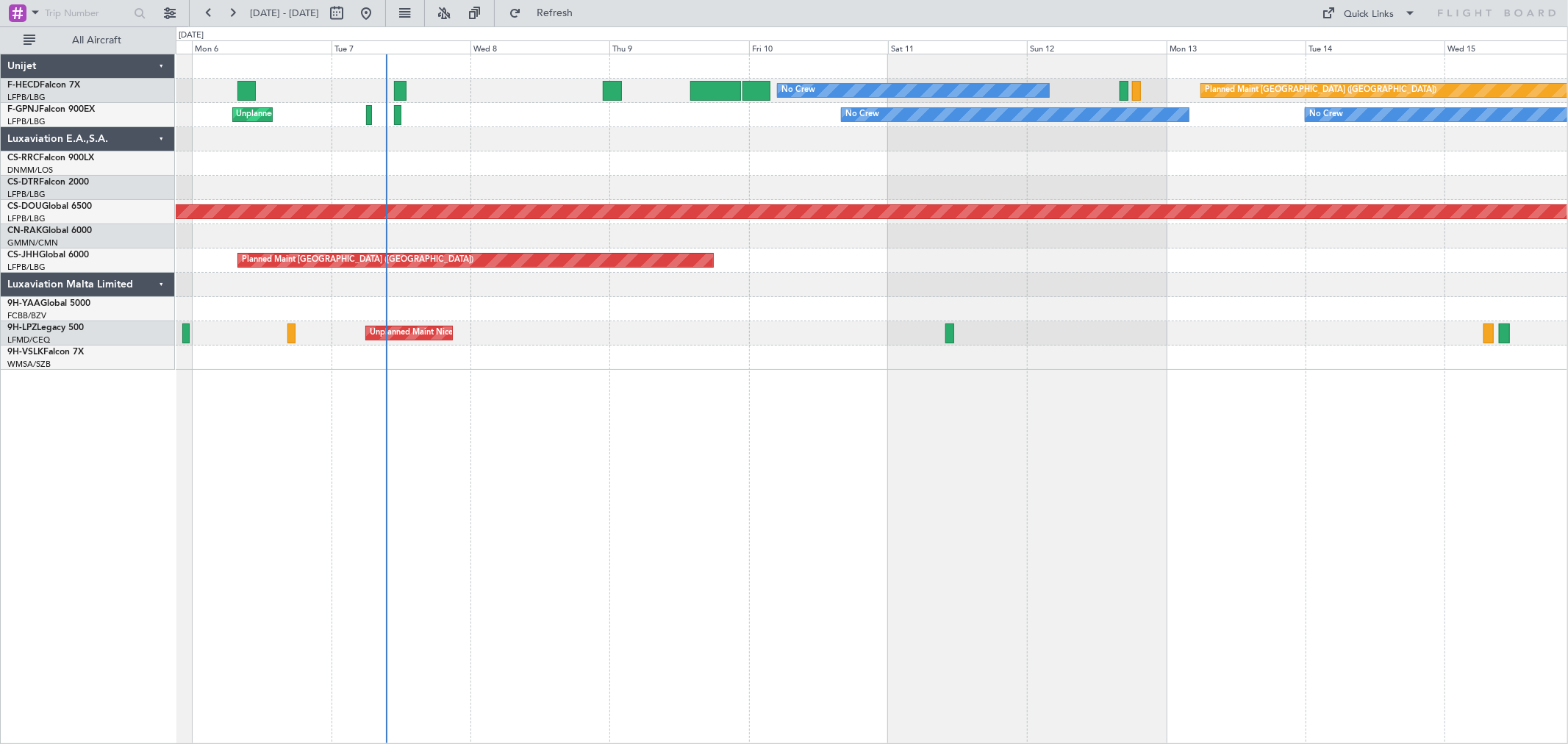
click at [580, 119] on div "No Crew No Crew Unplanned Maint [GEOGRAPHIC_DATA] ([GEOGRAPHIC_DATA]) No Crew P…" at bounding box center [871, 115] width 1392 height 25
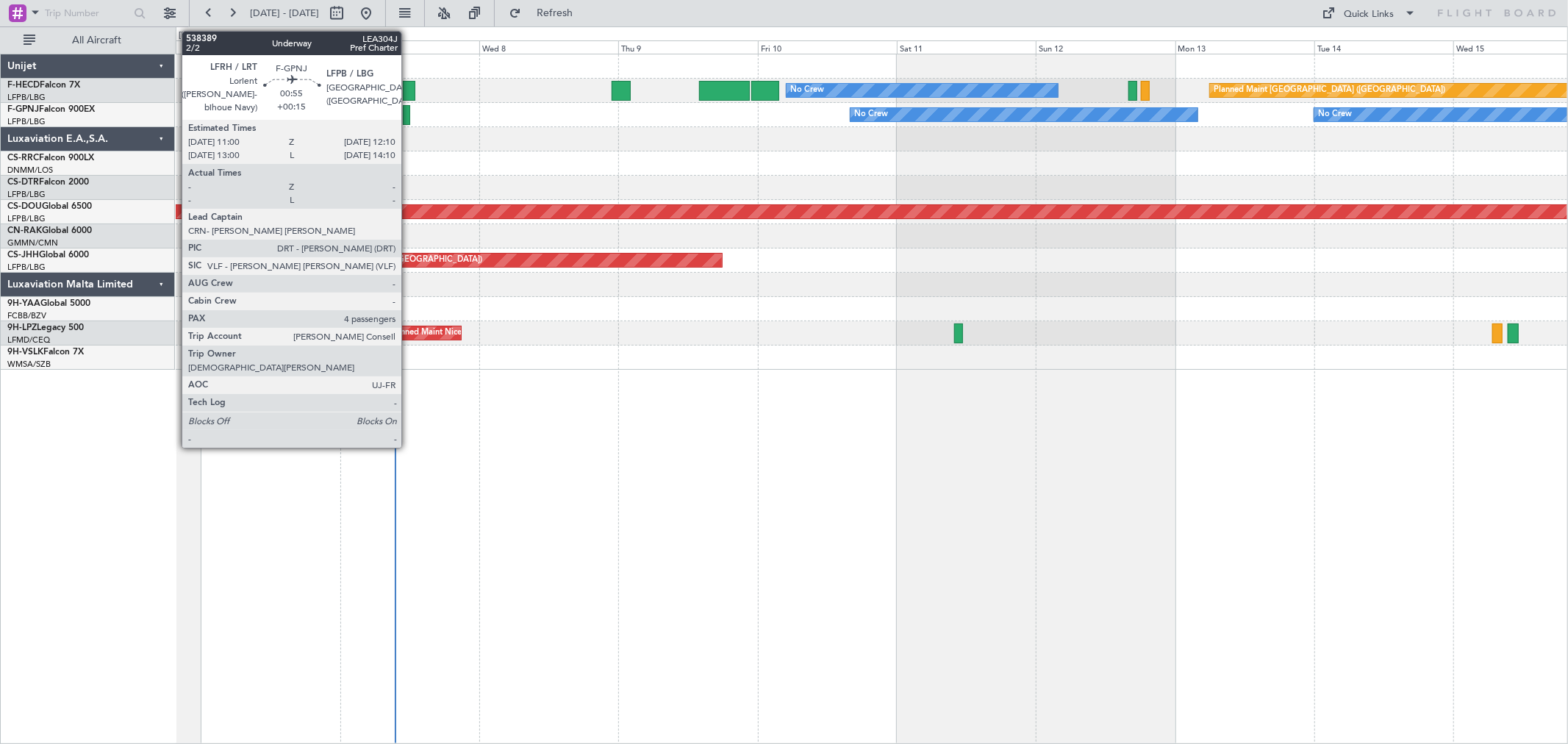
click at [409, 116] on div at bounding box center [406, 115] width 7 height 20
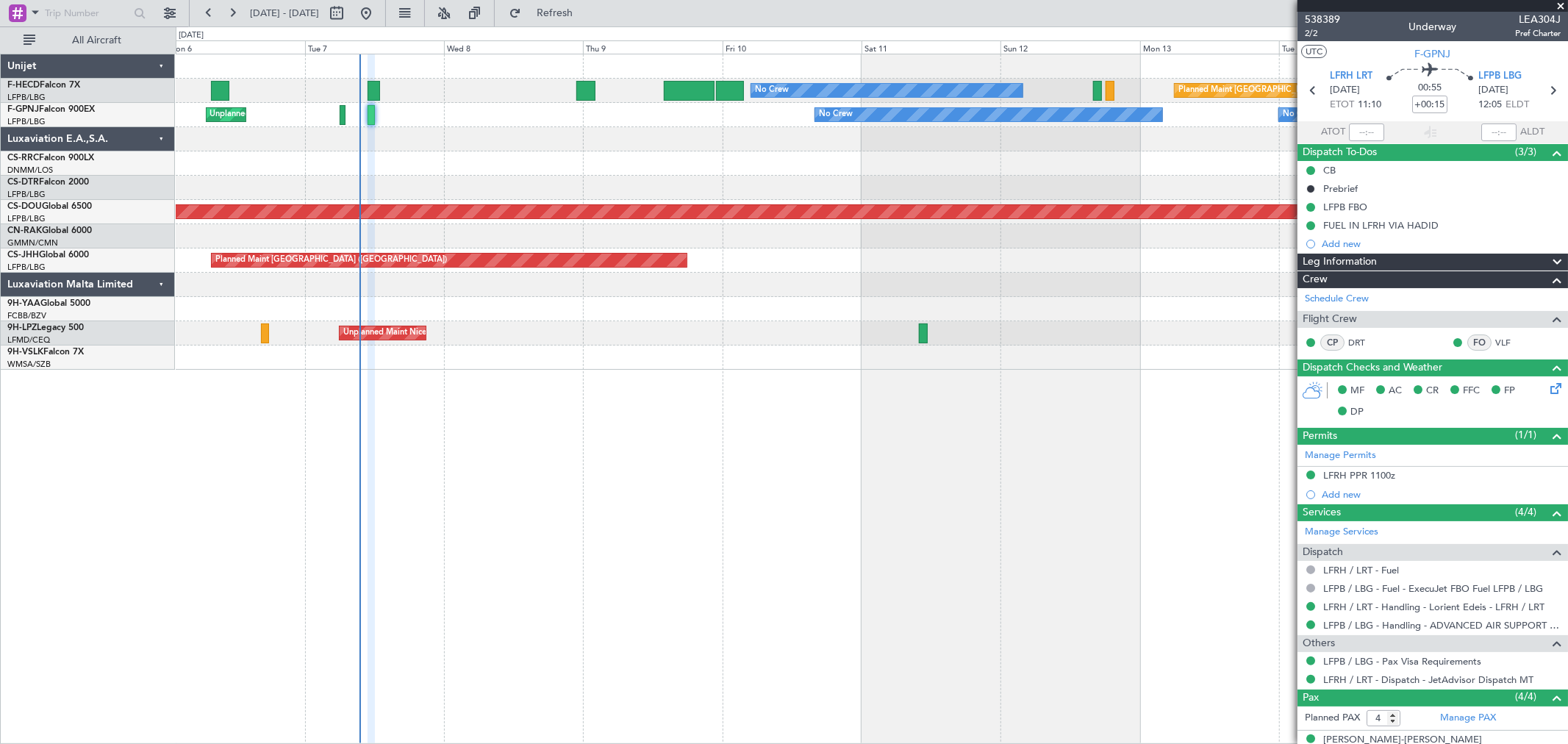
click at [404, 104] on div "Planned Maint [GEOGRAPHIC_DATA] ([GEOGRAPHIC_DATA]) No Crew No Crew AOG Maint […" at bounding box center [871, 212] width 1392 height 315
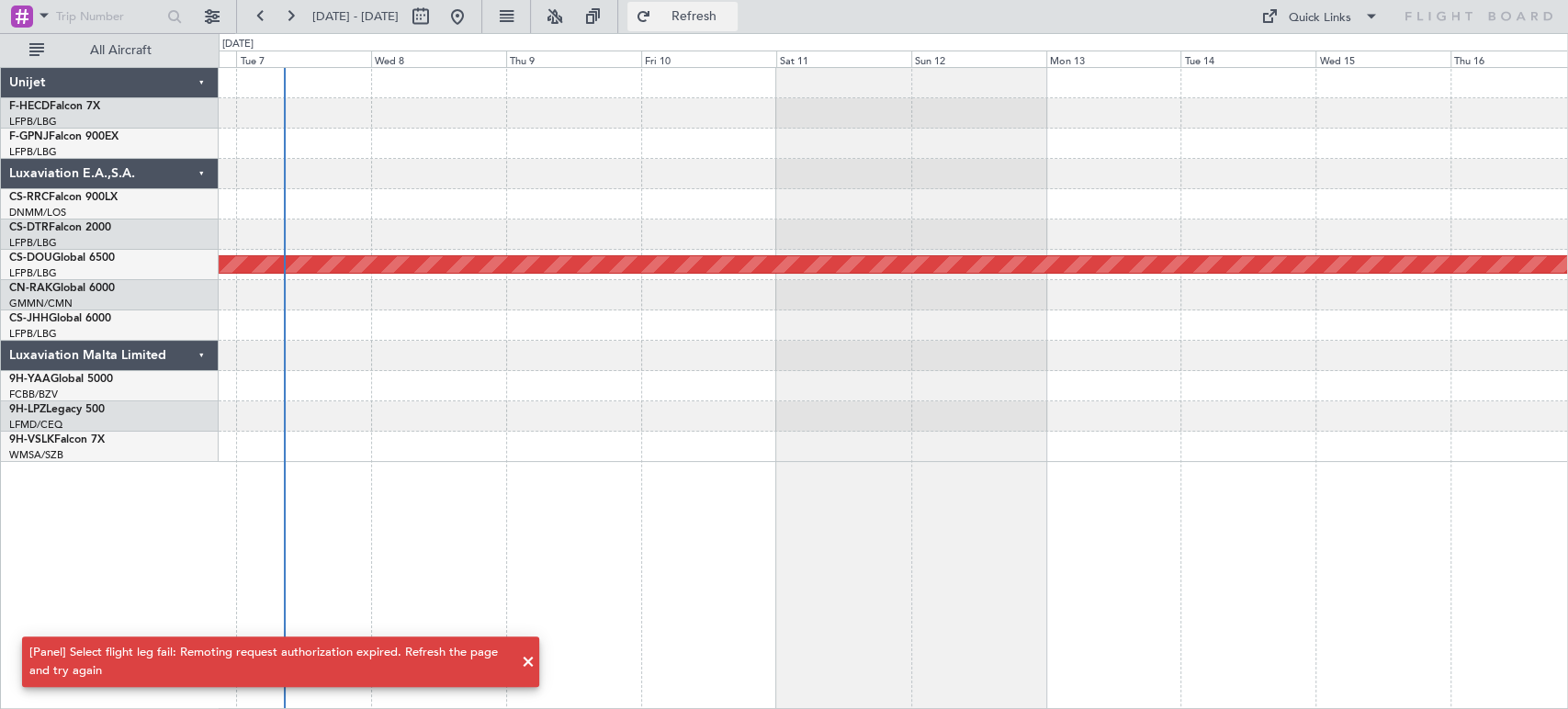
click at [718, 6] on button "Refresh" at bounding box center [683, 17] width 111 height 30
click at [716, 34] on div "0 0 Oct 2025 Mon 6 Tue 7 Wed 8 Thu 9 Fri 10 Sat 11 Sun 12 Mon 13 Tue 14 Wed 15 …" at bounding box center [893, 49] width 1348 height 33
